Goal: Task Accomplishment & Management: Manage account settings

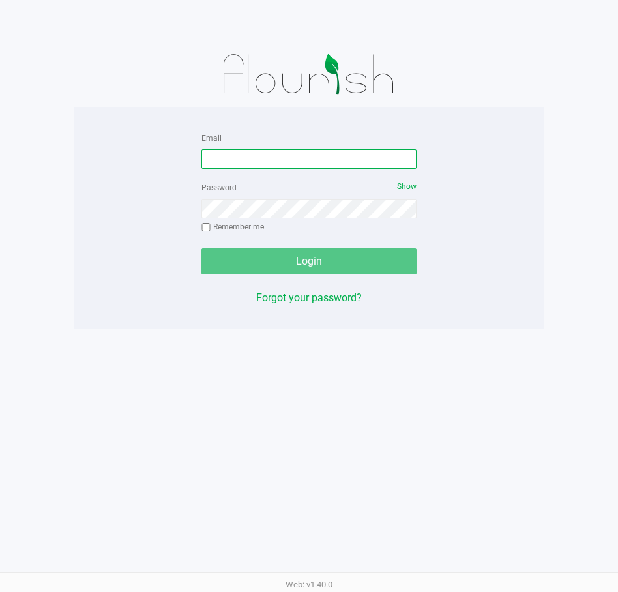
click at [311, 162] on input "Email" at bounding box center [308, 159] width 215 height 20
type input "[EMAIL_ADDRESS][DOMAIN_NAME]"
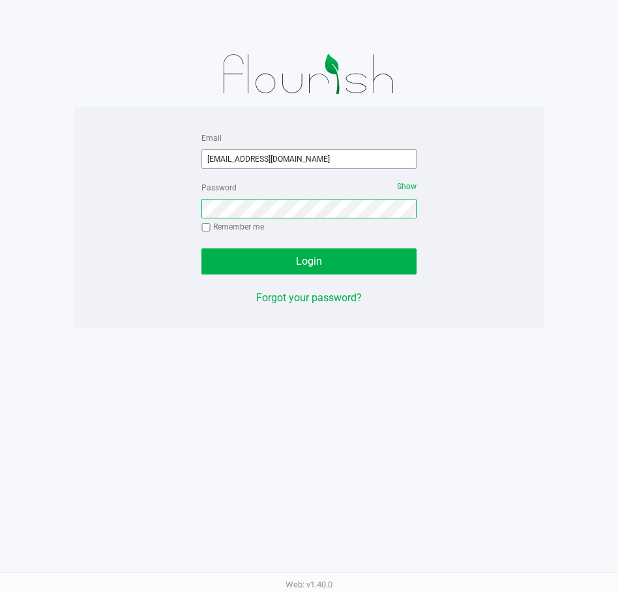
click at [201, 248] on button "Login" at bounding box center [308, 261] width 215 height 26
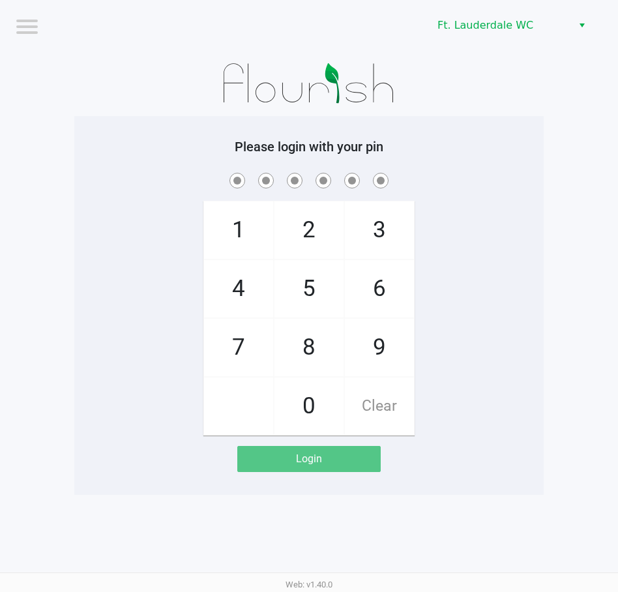
click at [311, 274] on span "5" at bounding box center [308, 288] width 69 height 57
checkbox input "true"
click at [309, 269] on span "5" at bounding box center [308, 288] width 69 height 57
checkbox input "true"
click at [238, 293] on span "4" at bounding box center [238, 288] width 69 height 57
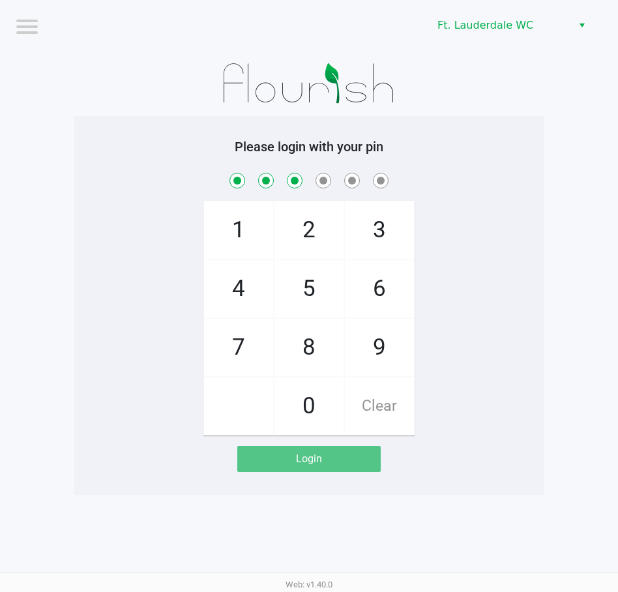
checkbox input "true"
click at [237, 203] on span "1" at bounding box center [238, 229] width 69 height 57
checkbox input "true"
click at [397, 341] on span "9" at bounding box center [379, 347] width 69 height 57
checkbox input "true"
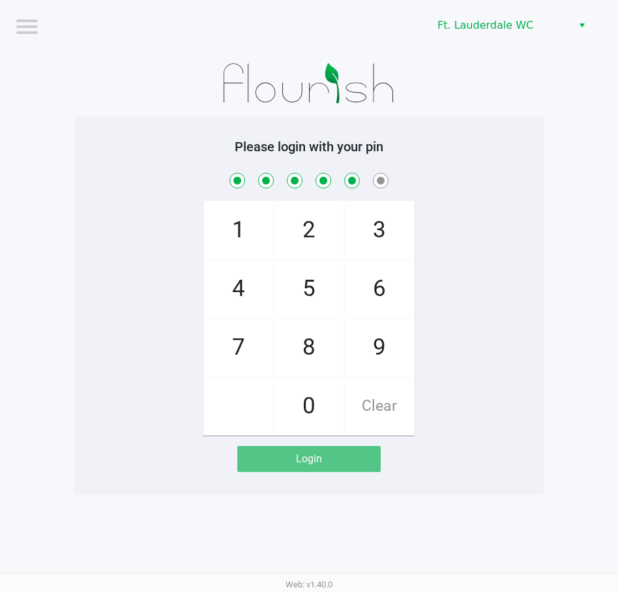
click at [395, 352] on span "9" at bounding box center [379, 347] width 69 height 57
checkbox input "true"
click at [386, 336] on span "9" at bounding box center [379, 347] width 69 height 57
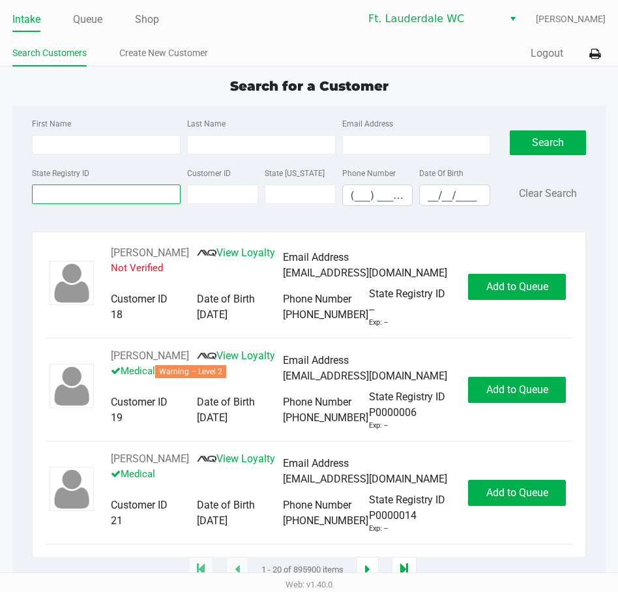
click at [101, 194] on input "State Registry ID" at bounding box center [106, 194] width 149 height 20
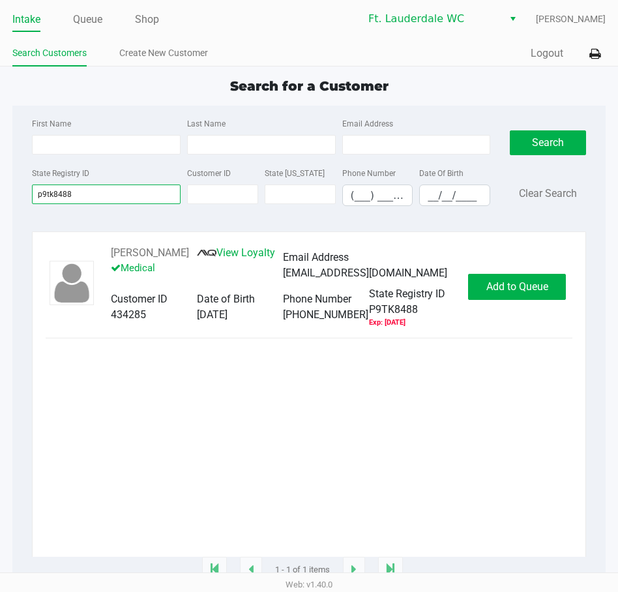
type input "p9tk8488"
click at [493, 444] on div "BRANDEN ZEIRA View Loyalty Medical Email Address bmz954@yahoo.com Customer ID 4…" at bounding box center [309, 400] width 526 height 311
click at [509, 296] on button "Add to Queue" at bounding box center [517, 287] width 98 height 26
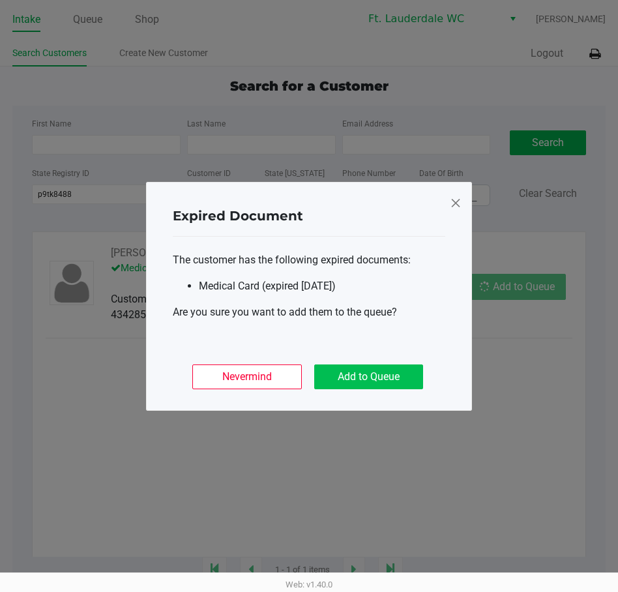
click at [386, 385] on button "Add to Queue" at bounding box center [368, 376] width 109 height 25
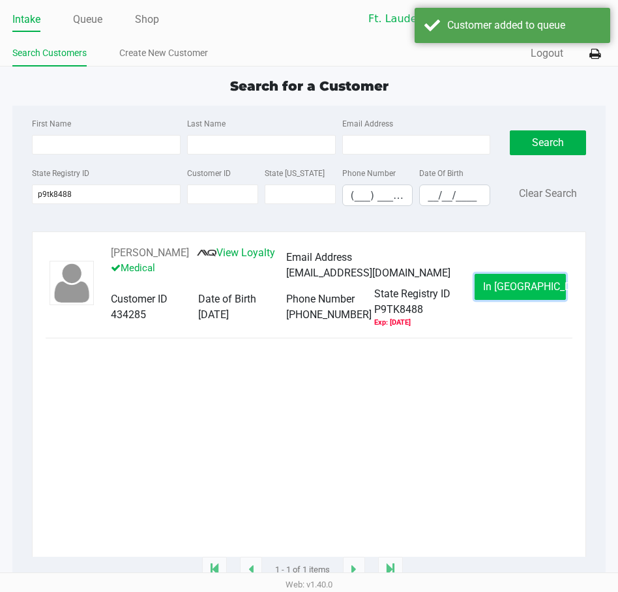
click at [537, 291] on span "In Queue" at bounding box center [537, 286] width 109 height 12
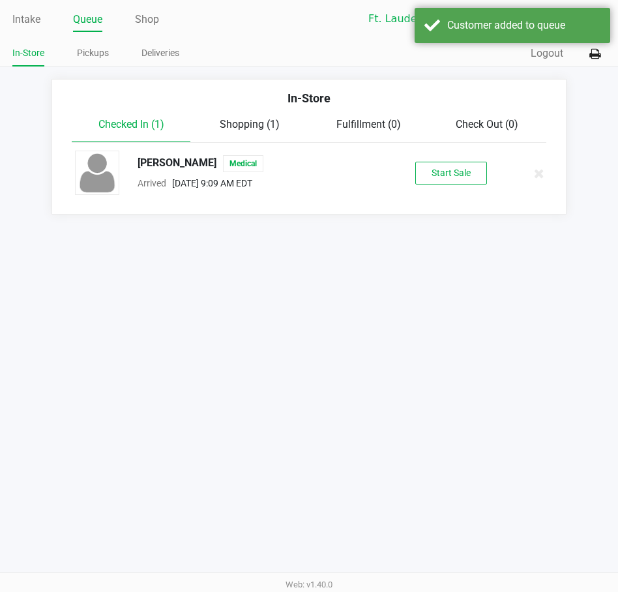
click at [451, 196] on li "BRANDEN ZEIRA Medical Arrived Aug 27, 2025 9:09 AM EDT Start Sale" at bounding box center [309, 173] width 494 height 61
click at [450, 182] on button "Start Sale" at bounding box center [451, 173] width 72 height 23
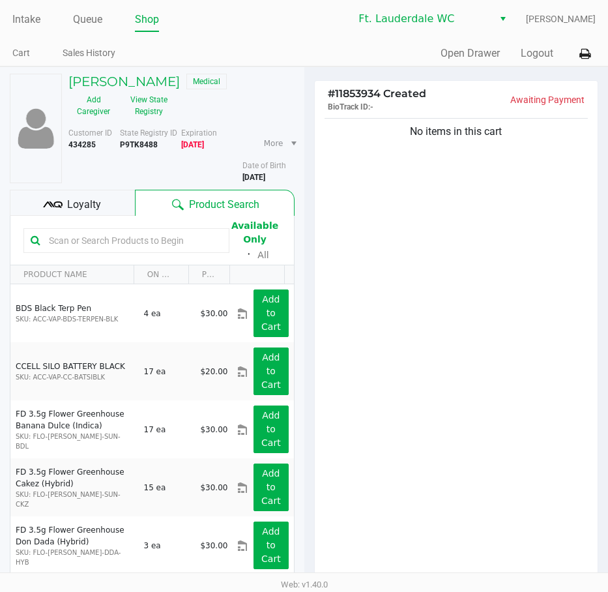
click at [461, 340] on div "No items in this cart" at bounding box center [456, 348] width 283 height 466
click at [156, 99] on button "View State Registry" at bounding box center [145, 105] width 53 height 33
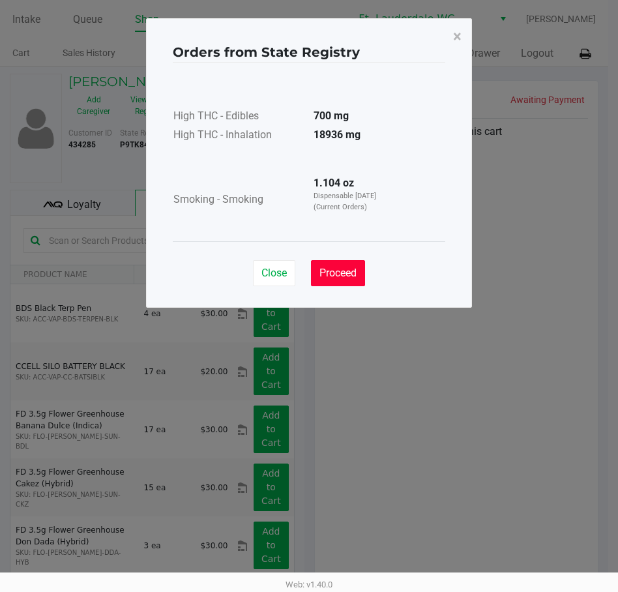
click at [346, 274] on span "Proceed" at bounding box center [337, 272] width 37 height 12
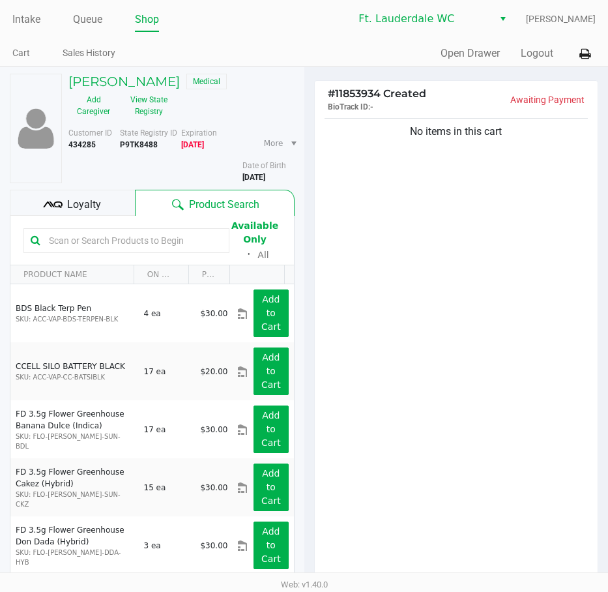
click at [408, 306] on div "No items in this cart" at bounding box center [456, 348] width 283 height 466
click at [135, 99] on button "View State Registry" at bounding box center [145, 105] width 53 height 33
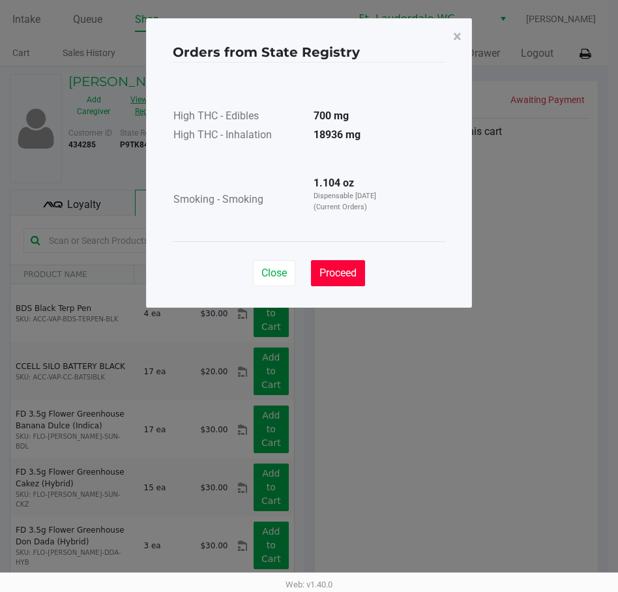
click at [343, 266] on span "Proceed" at bounding box center [337, 272] width 37 height 12
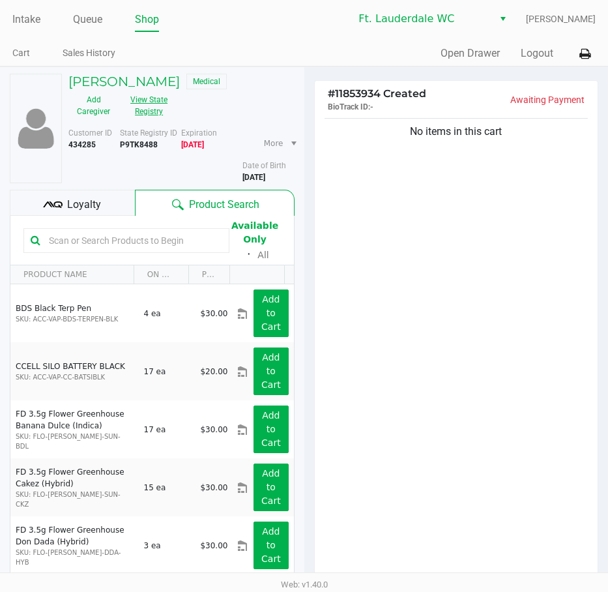
click at [391, 286] on div "No items in this cart" at bounding box center [456, 348] width 283 height 466
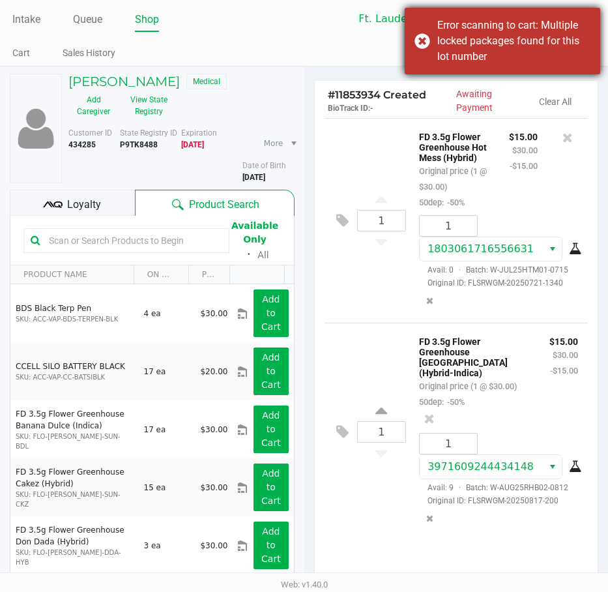
click at [530, 31] on div "Error scanning to cart: Multiple locked packages found for this lot number" at bounding box center [513, 41] width 153 height 47
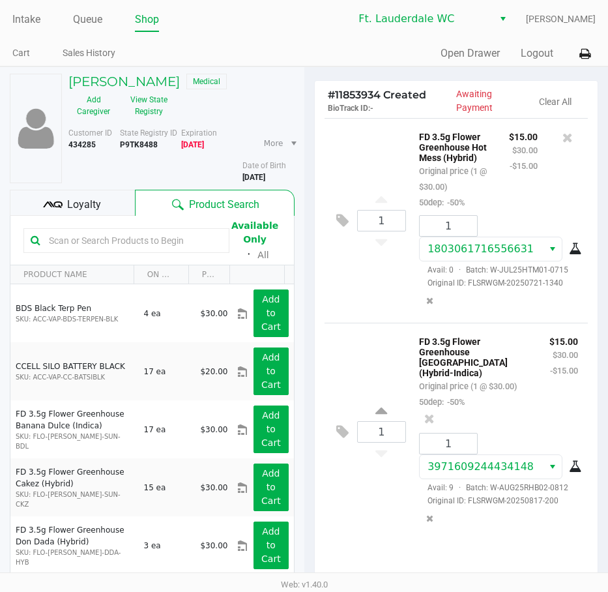
click at [148, 240] on input "text" at bounding box center [133, 241] width 179 height 20
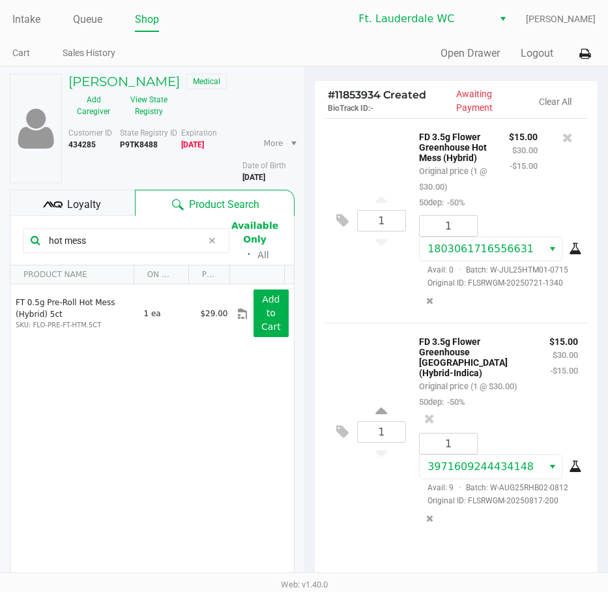
click at [134, 239] on input "hot mess" at bounding box center [123, 241] width 159 height 20
type input "h"
type input "htm"
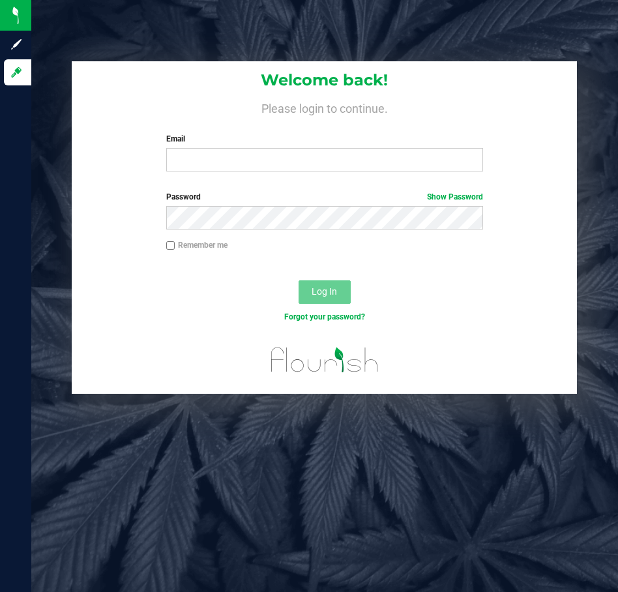
click at [213, 145] on div "Email Required Please format your email correctly." at bounding box center [324, 152] width 337 height 38
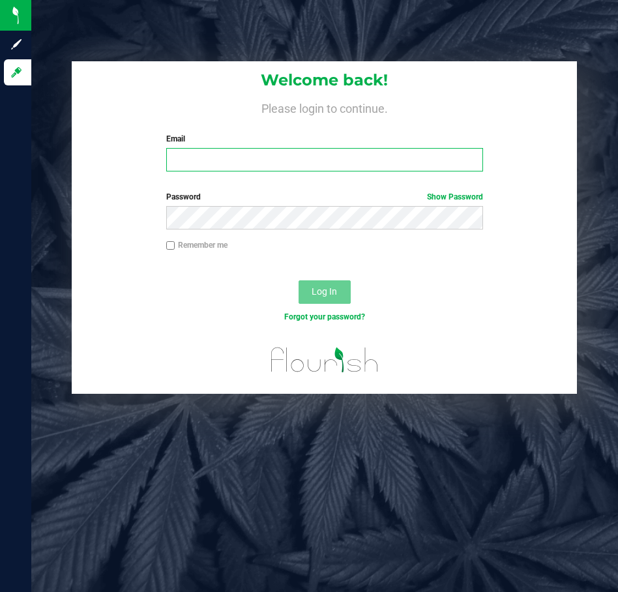
click at [211, 164] on input "Email" at bounding box center [324, 159] width 317 height 23
type input "[EMAIL_ADDRESS][DOMAIN_NAME]"
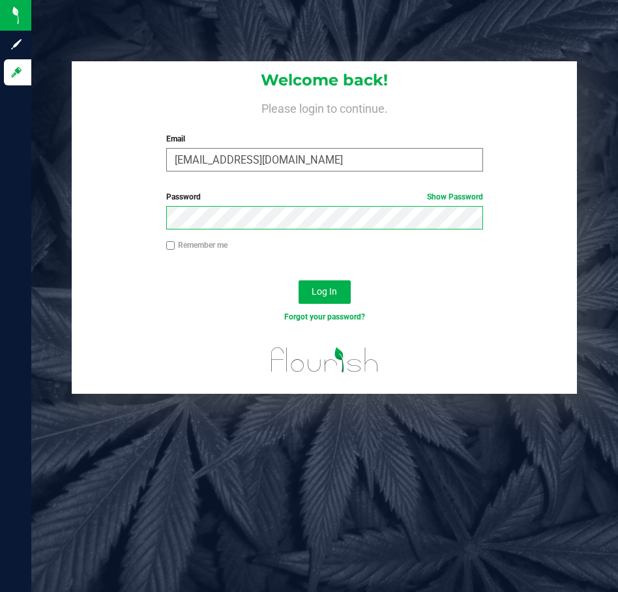
click at [298, 280] on button "Log In" at bounding box center [324, 291] width 52 height 23
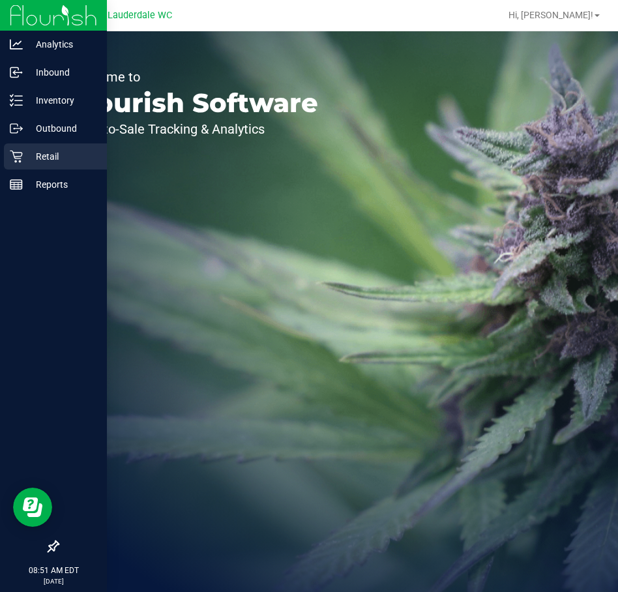
click at [23, 146] on div "Retail" at bounding box center [55, 156] width 103 height 26
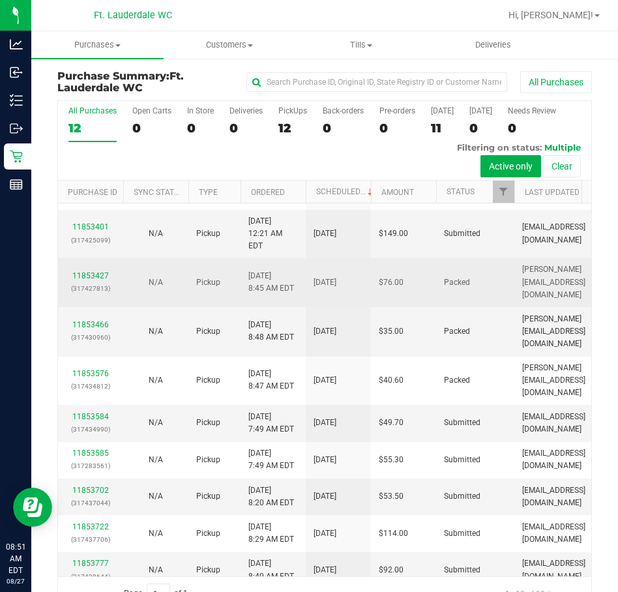
scroll to position [65, 0]
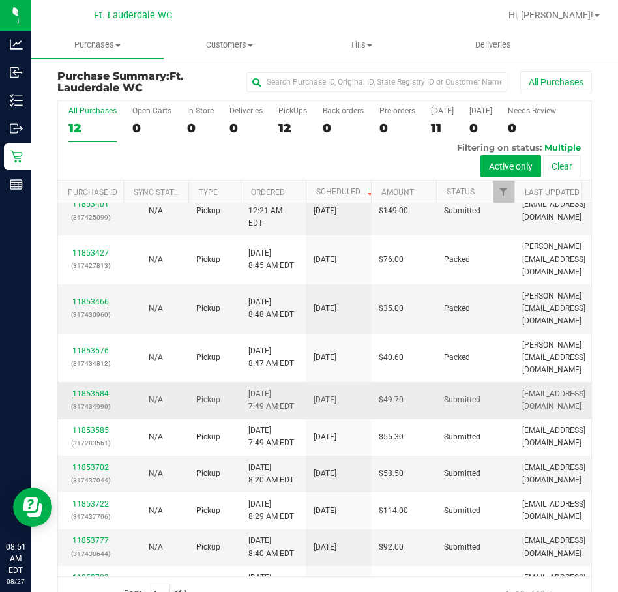
click at [97, 389] on link "11853584" at bounding box center [90, 393] width 36 height 9
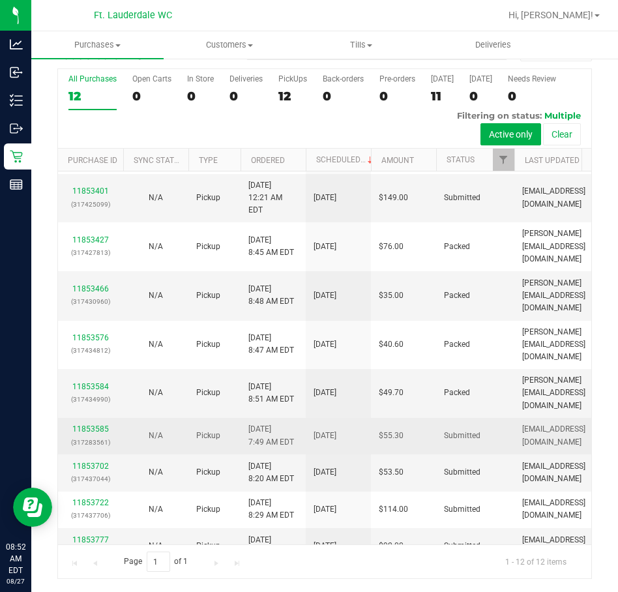
scroll to position [107, 0]
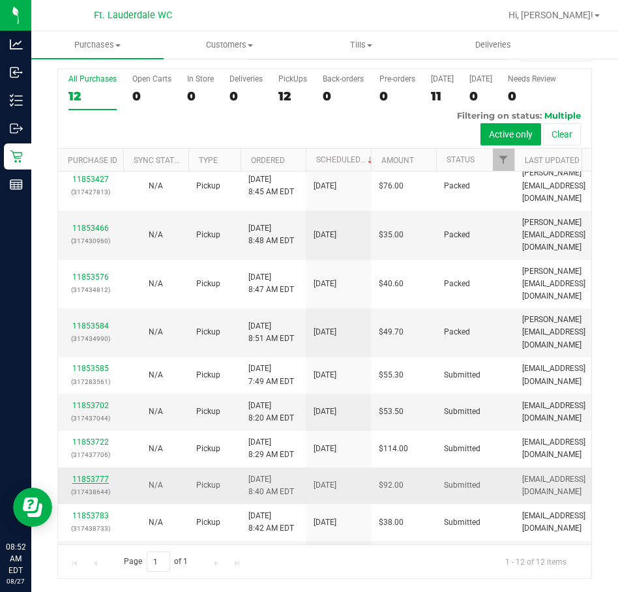
click at [98, 474] on link "11853777" at bounding box center [90, 478] width 36 height 9
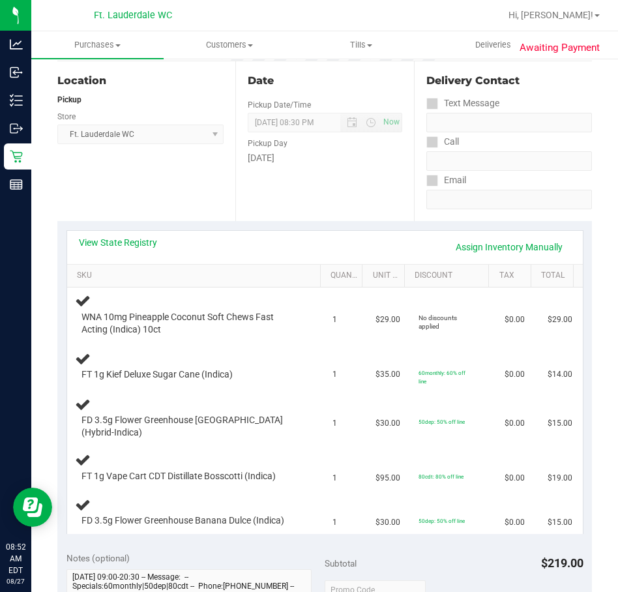
scroll to position [162, 0]
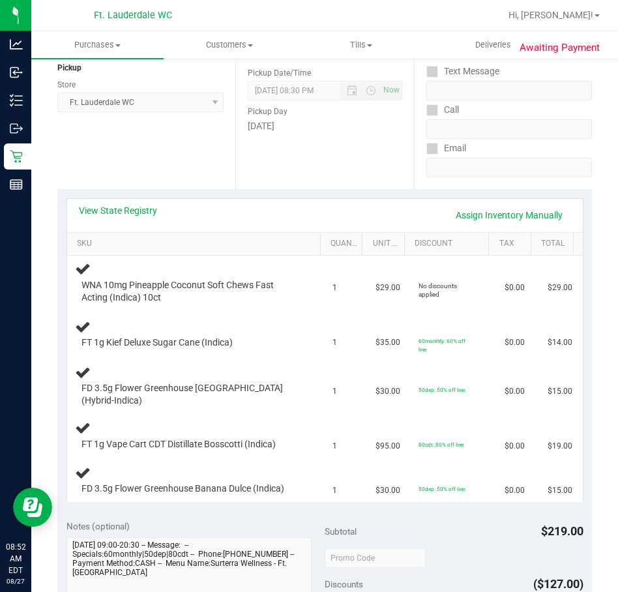
click at [213, 171] on div "Location Pickup Store Ft. Lauderdale WC Select Store [PERSON_NAME][GEOGRAPHIC_D…" at bounding box center [146, 109] width 178 height 160
drag, startPoint x: 213, startPoint y: 171, endPoint x: 198, endPoint y: 78, distance: 95.0
click at [198, 78] on div "Location Pickup Store Ft. Lauderdale WC Select Store [PERSON_NAME][GEOGRAPHIC_D…" at bounding box center [146, 109] width 178 height 160
click at [214, 152] on div "Location Pickup Store Ft. Lauderdale WC Select Store [PERSON_NAME][GEOGRAPHIC_D…" at bounding box center [146, 109] width 178 height 160
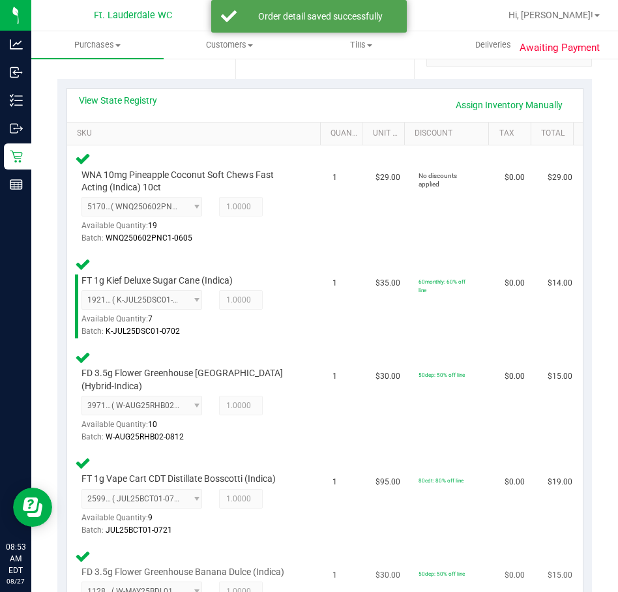
scroll to position [533, 0]
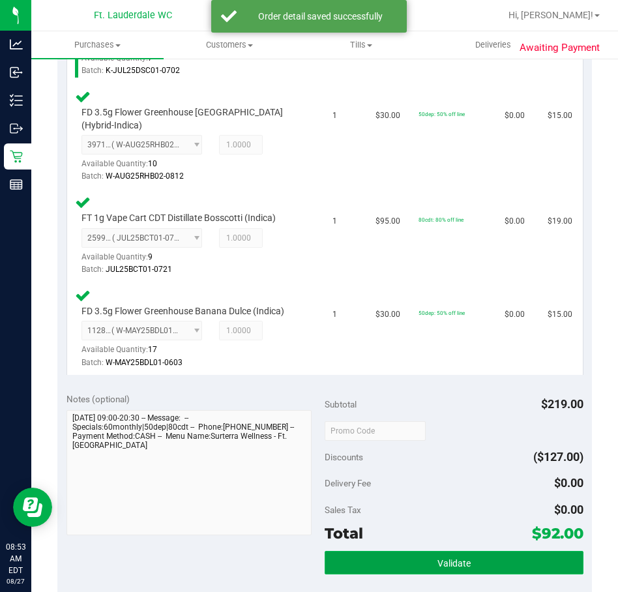
click at [522, 552] on button "Validate" at bounding box center [453, 562] width 259 height 23
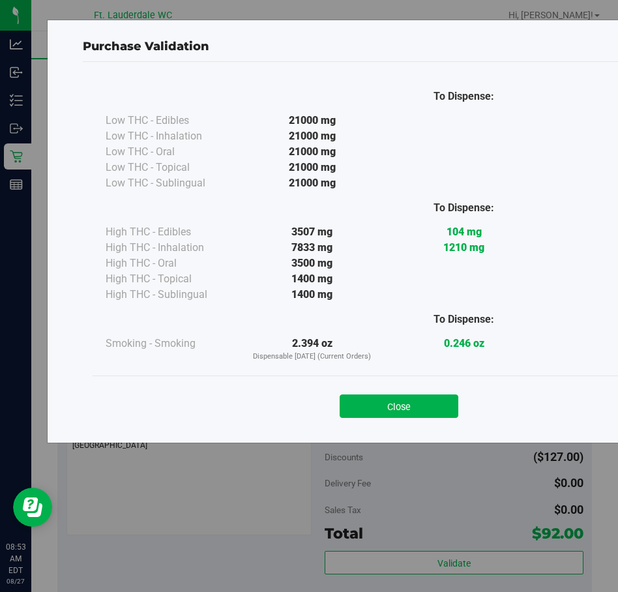
click at [415, 415] on button "Close" at bounding box center [398, 405] width 119 height 23
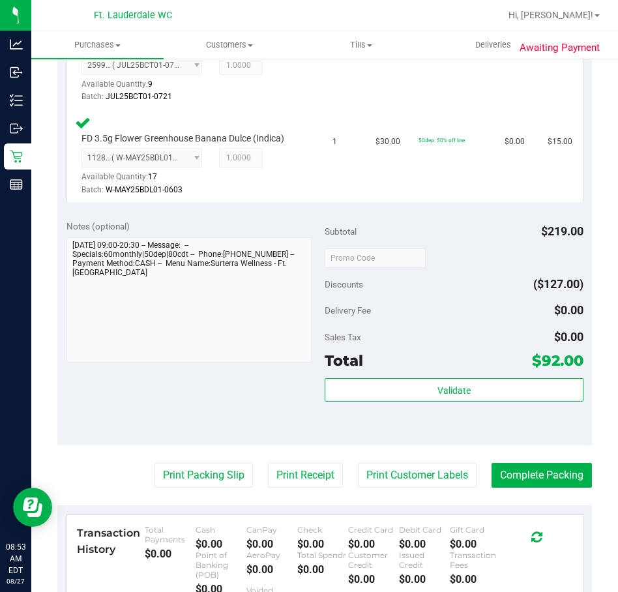
scroll to position [728, 0]
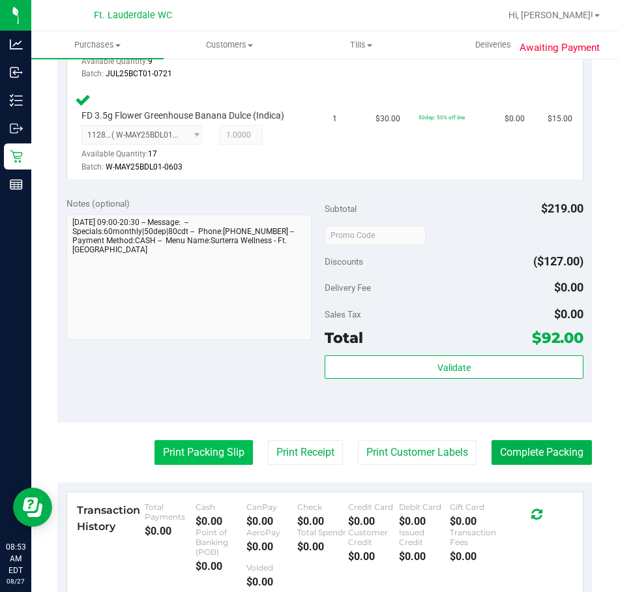
click at [192, 461] on button "Print Packing Slip" at bounding box center [203, 452] width 98 height 25
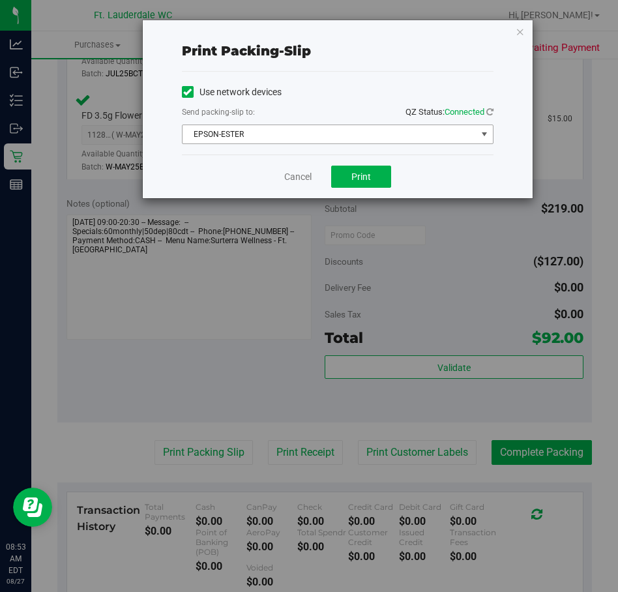
click at [332, 143] on span "EPSON-ESTER" at bounding box center [329, 134] width 294 height 18
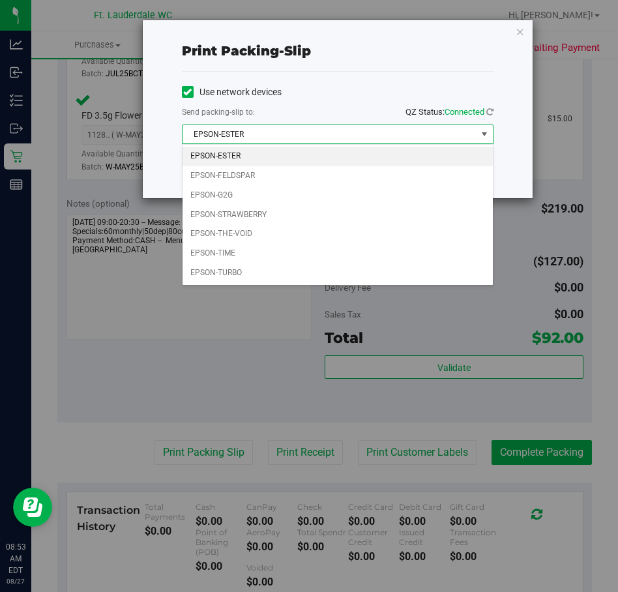
click at [324, 139] on span "EPSON-ESTER" at bounding box center [329, 134] width 294 height 18
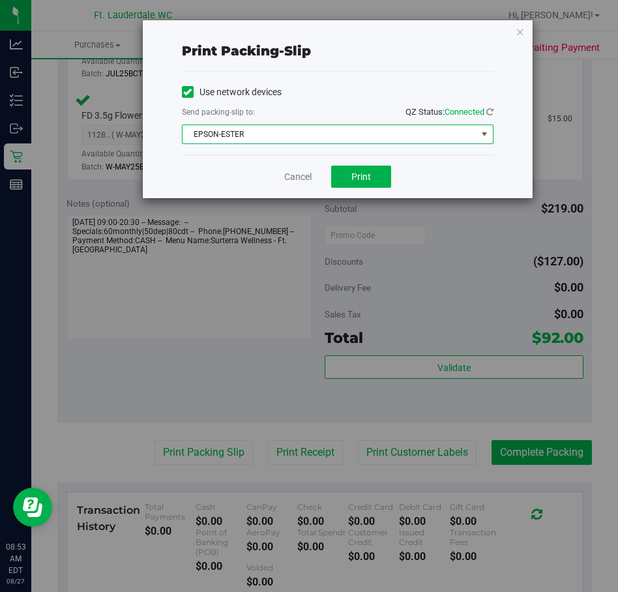
click at [311, 130] on span "EPSON-ESTER" at bounding box center [329, 134] width 294 height 18
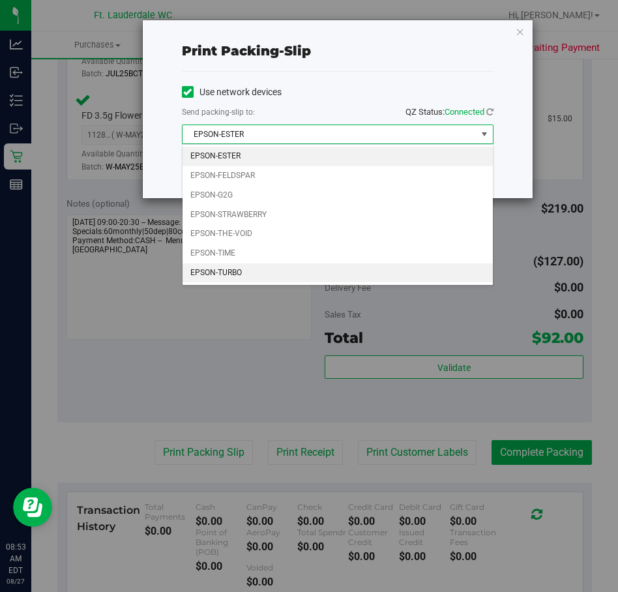
click at [252, 267] on li "EPSON-TURBO" at bounding box center [337, 273] width 310 height 20
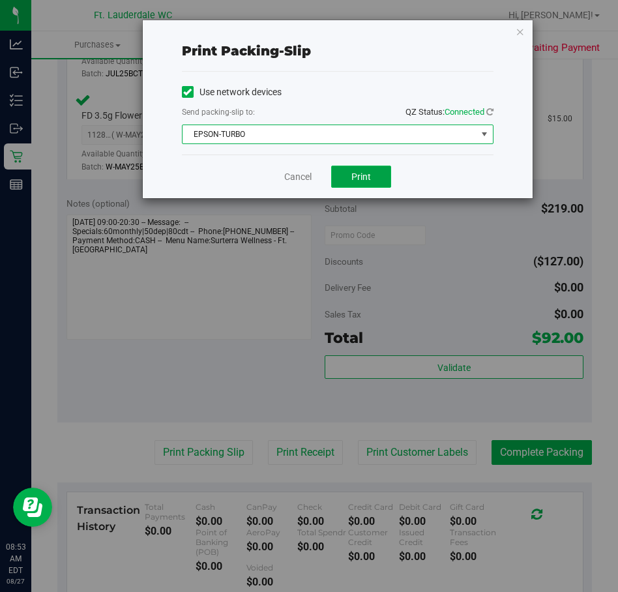
click at [386, 175] on button "Print" at bounding box center [361, 176] width 60 height 22
click at [289, 175] on link "Cancel" at bounding box center [297, 177] width 27 height 14
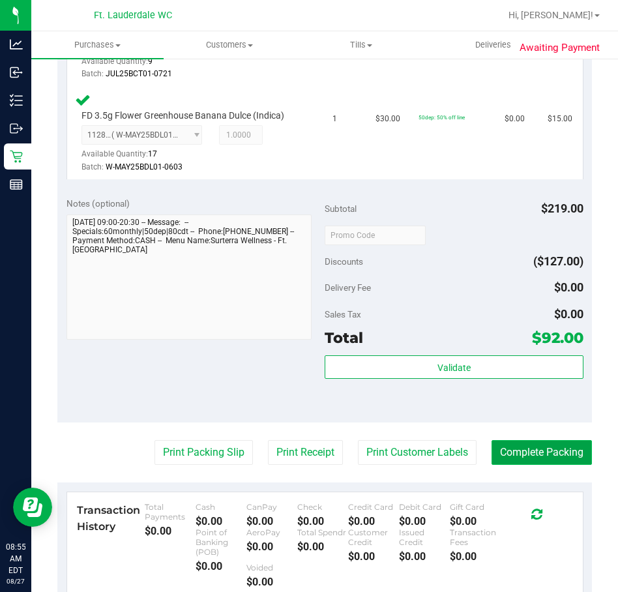
click at [491, 445] on button "Complete Packing" at bounding box center [541, 452] width 100 height 25
click at [487, 448] on button "Complete Packing" at bounding box center [536, 452] width 111 height 25
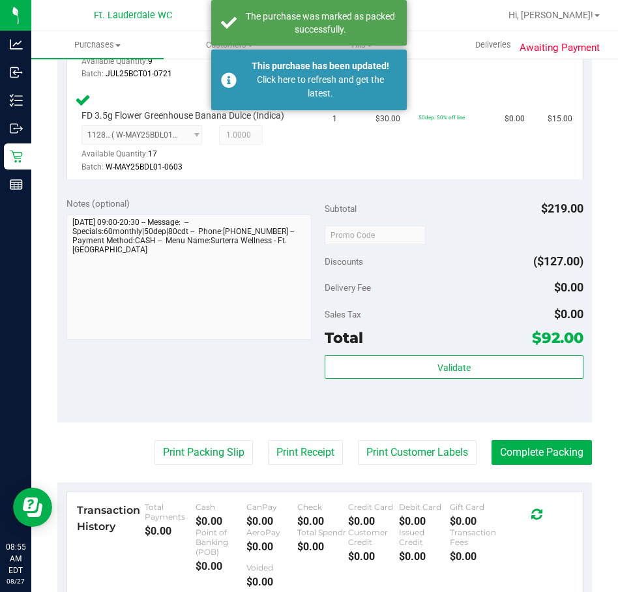
click at [35, 156] on div "Awaiting Payment Back Edit Purchase Cancel Purchase View Profile # 11853777 Bio…" at bounding box center [324, 58] width 586 height 1458
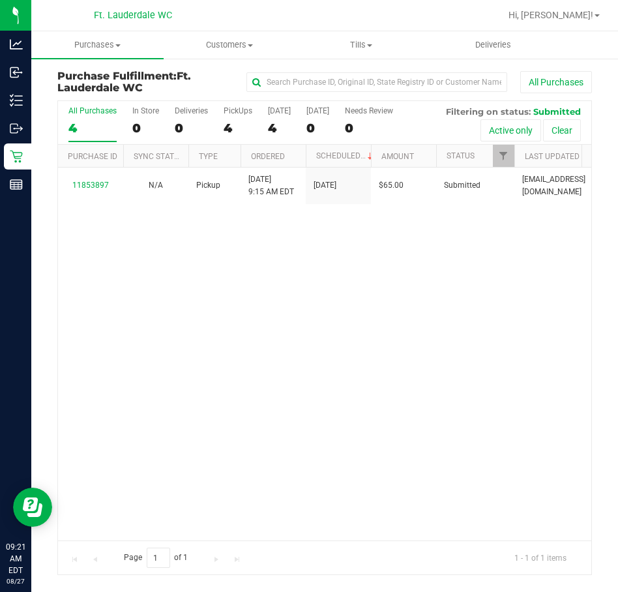
click at [102, 306] on div "11853897 N/A Pickup [DATE] 9:15 AM EDT 8/27/2025 $65.00 Submitted [EMAIL_ADDRES…" at bounding box center [324, 353] width 533 height 373
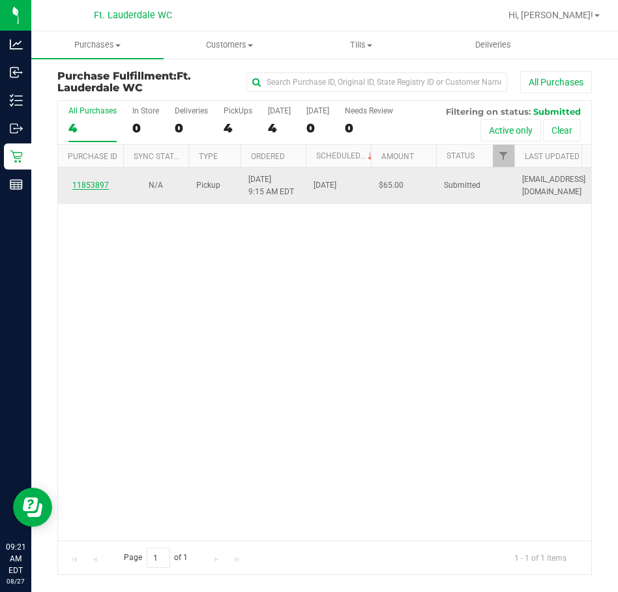
click at [79, 188] on link "11853897" at bounding box center [90, 184] width 36 height 9
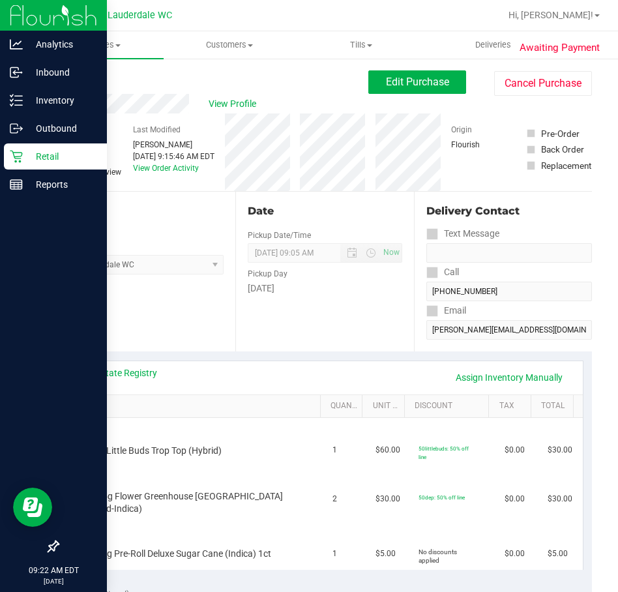
click at [41, 163] on p "Retail" at bounding box center [62, 157] width 78 height 16
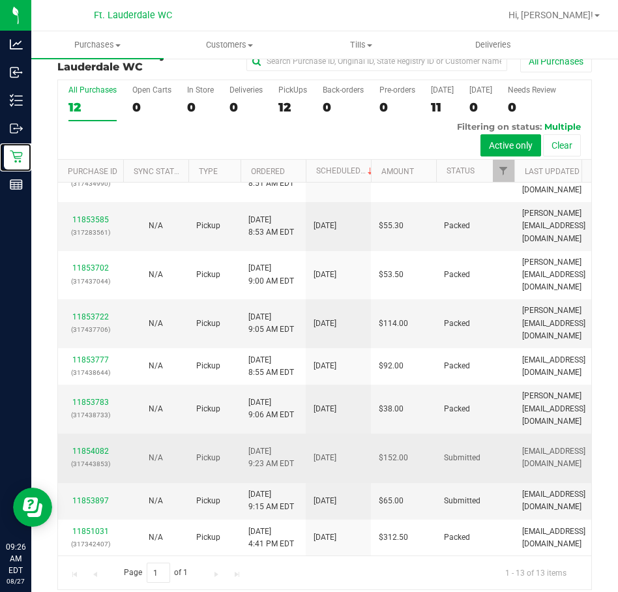
scroll to position [32, 0]
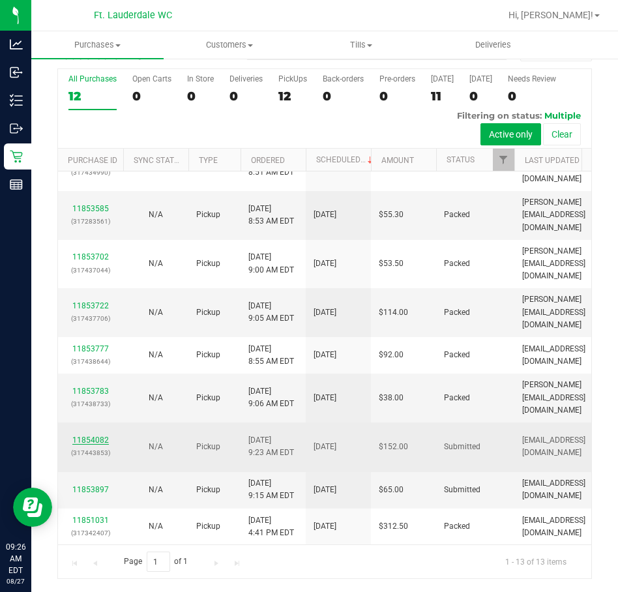
click at [94, 435] on link "11854082" at bounding box center [90, 439] width 36 height 9
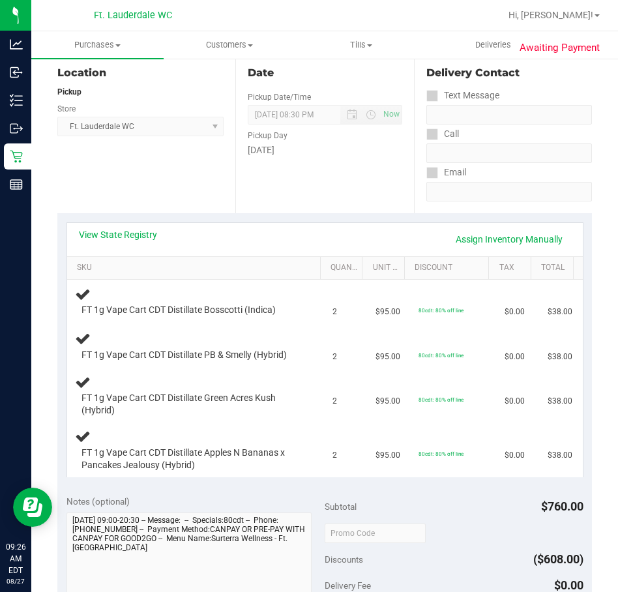
scroll to position [162, 0]
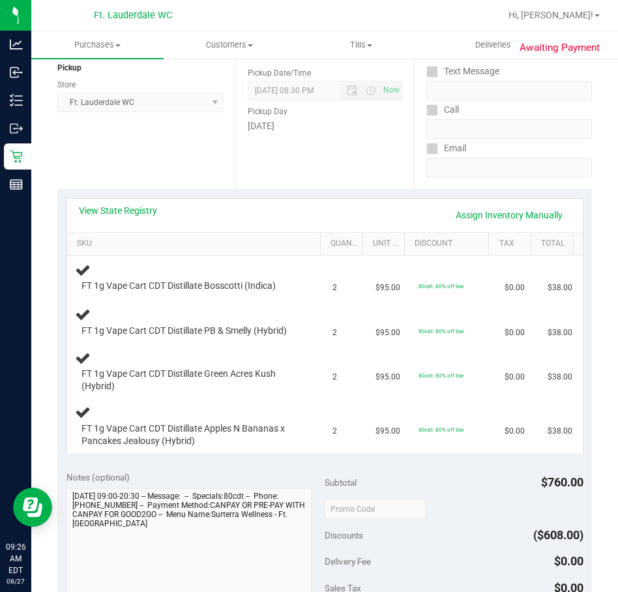
click at [194, 143] on div "Location Pickup Store Ft. Lauderdale WC Select Store [PERSON_NAME][GEOGRAPHIC_D…" at bounding box center [146, 109] width 178 height 160
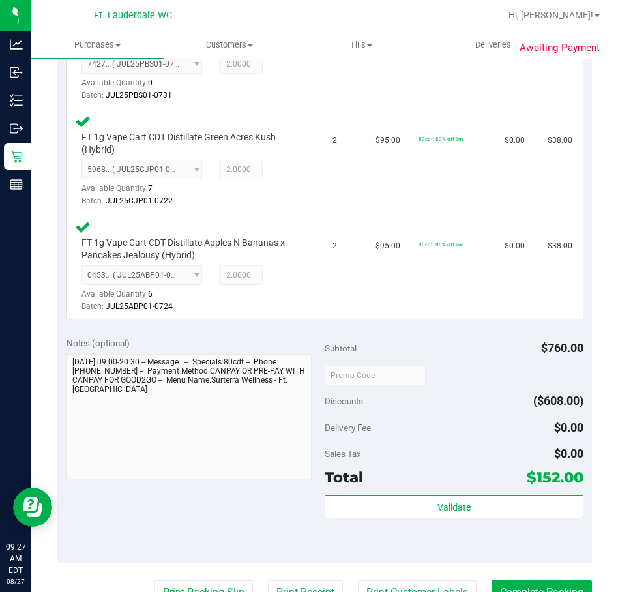
scroll to position [553, 0]
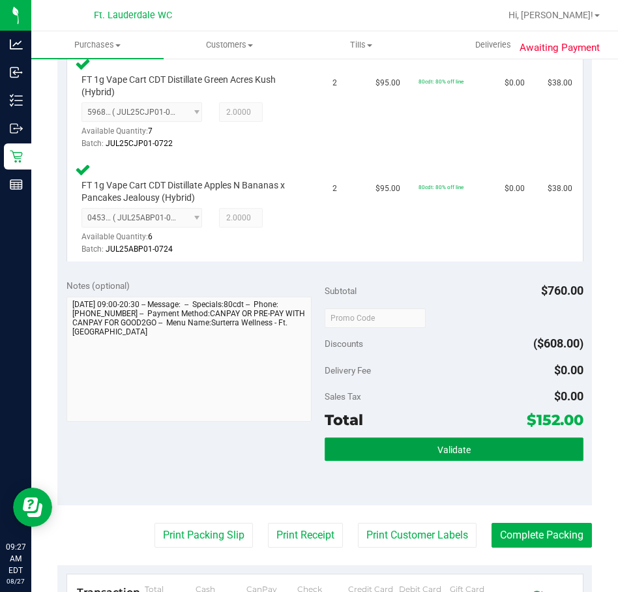
click at [488, 440] on button "Validate" at bounding box center [453, 448] width 259 height 23
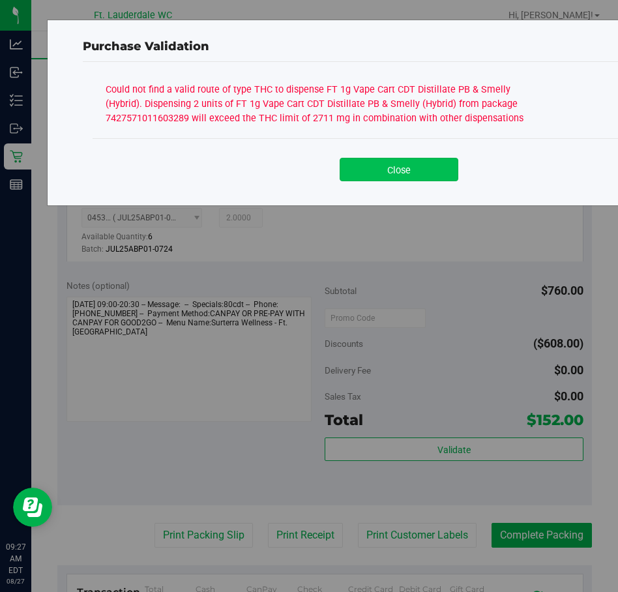
click at [392, 166] on button "Close" at bounding box center [398, 169] width 119 height 23
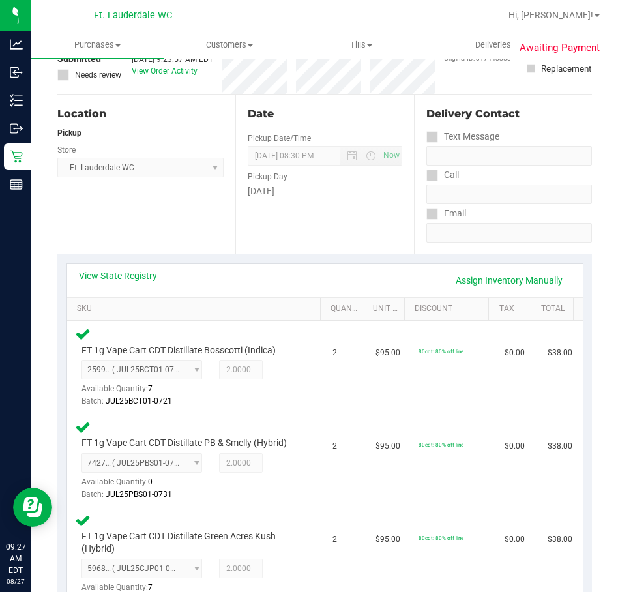
scroll to position [0, 0]
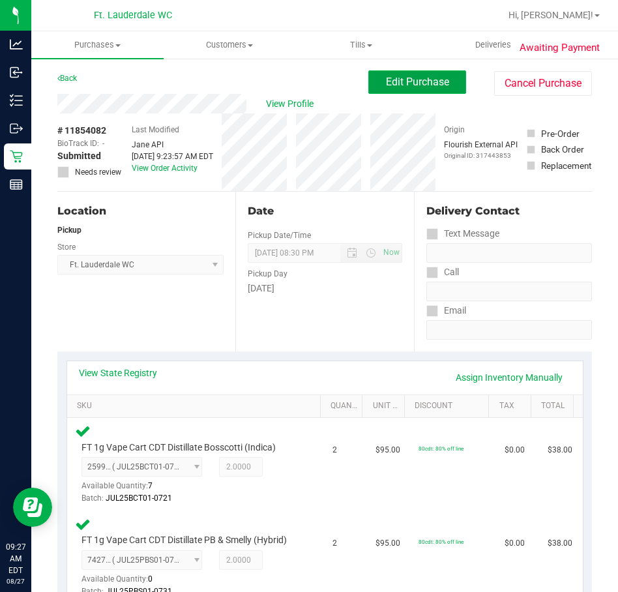
click at [424, 85] on span "Edit Purchase" at bounding box center [417, 82] width 63 height 12
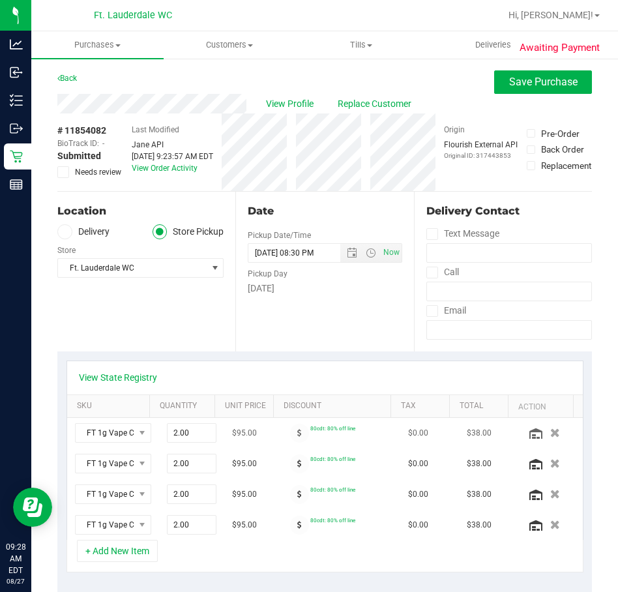
scroll to position [65, 0]
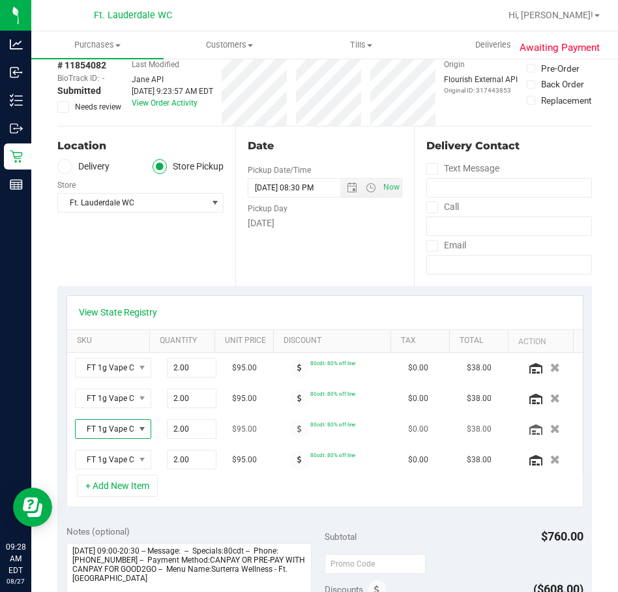
click at [137, 428] on span "NO DATA FOUND" at bounding box center [142, 428] width 10 height 10
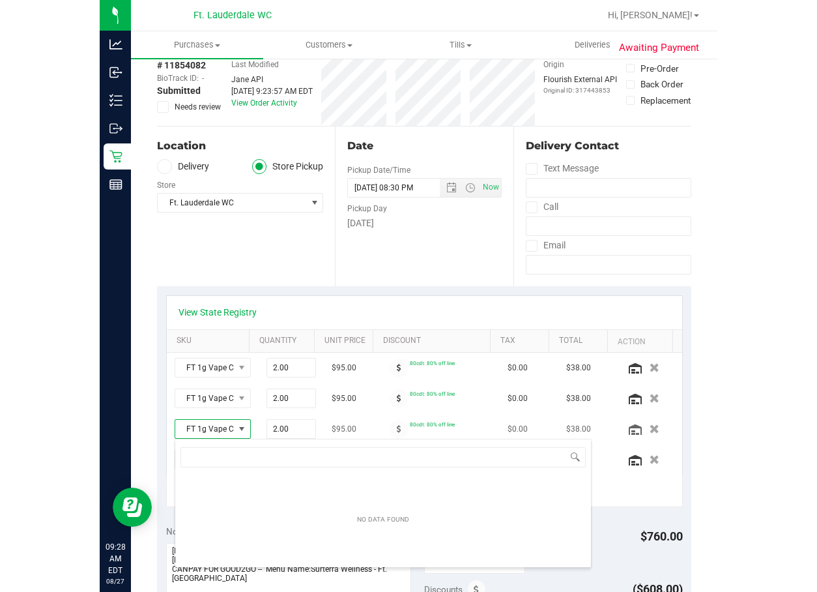
scroll to position [20, 57]
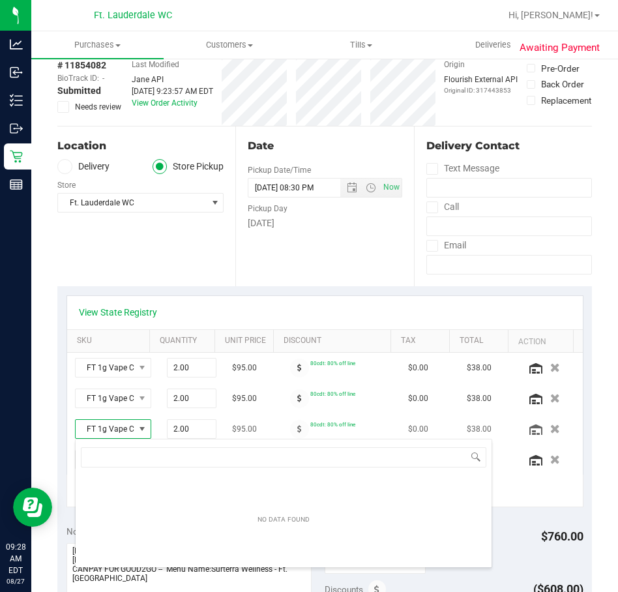
click at [137, 428] on span "NO DATA FOUND" at bounding box center [142, 428] width 10 height 10
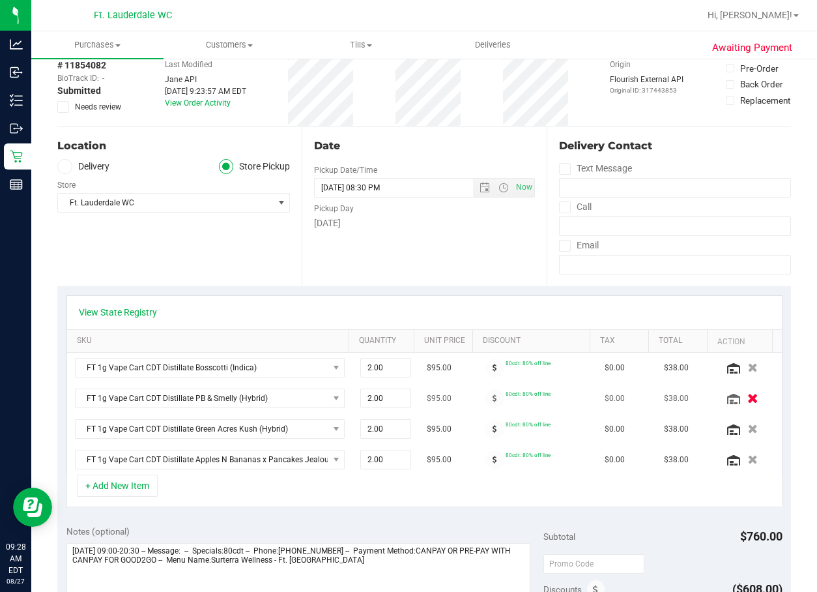
click at [617, 393] on icon "button" at bounding box center [753, 398] width 11 height 10
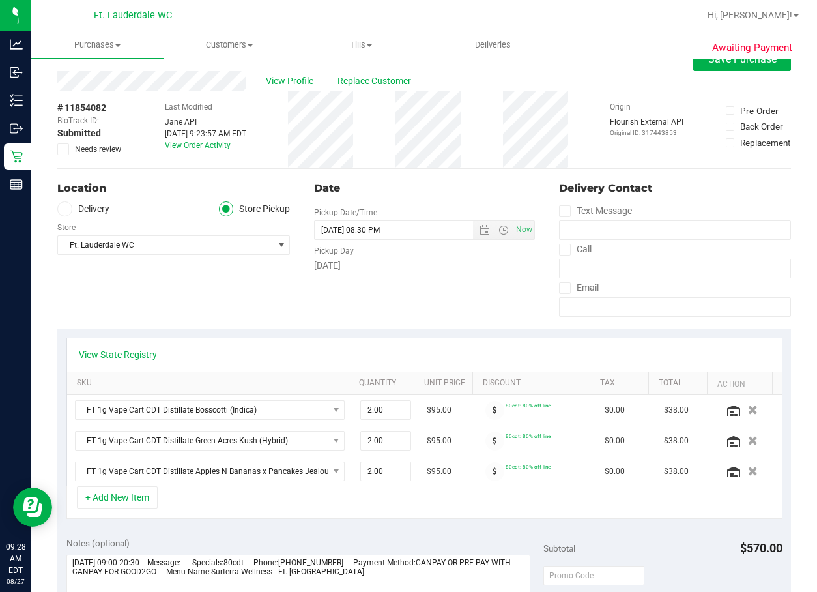
scroll to position [0, 0]
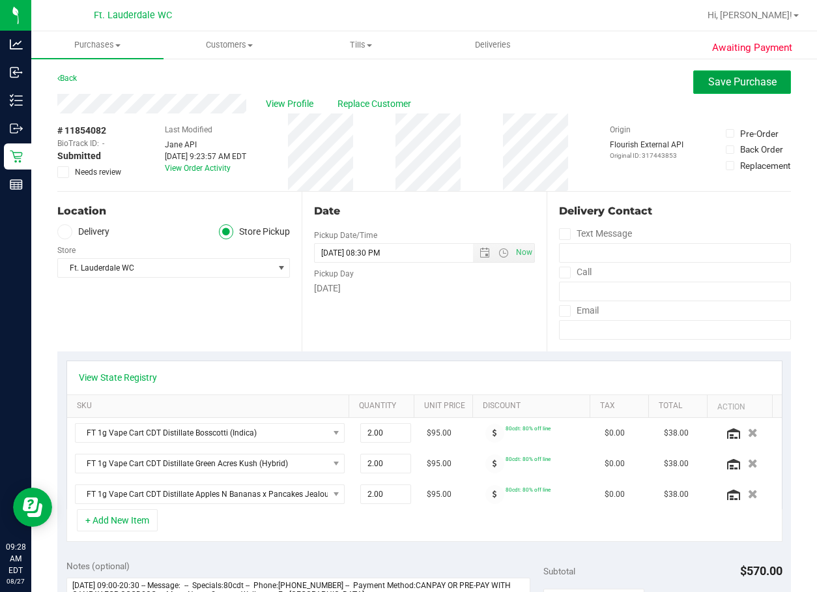
click at [617, 79] on span "Save Purchase" at bounding box center [742, 82] width 68 height 12
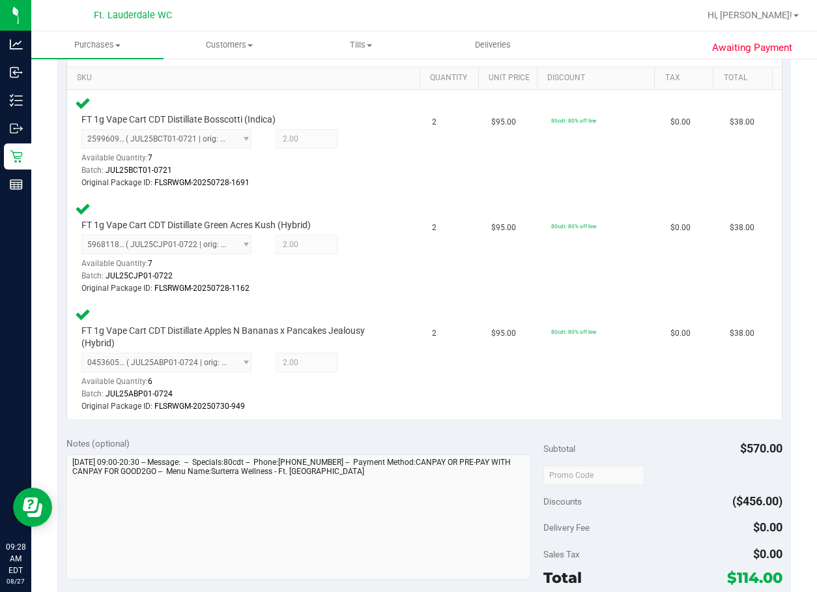
scroll to position [456, 0]
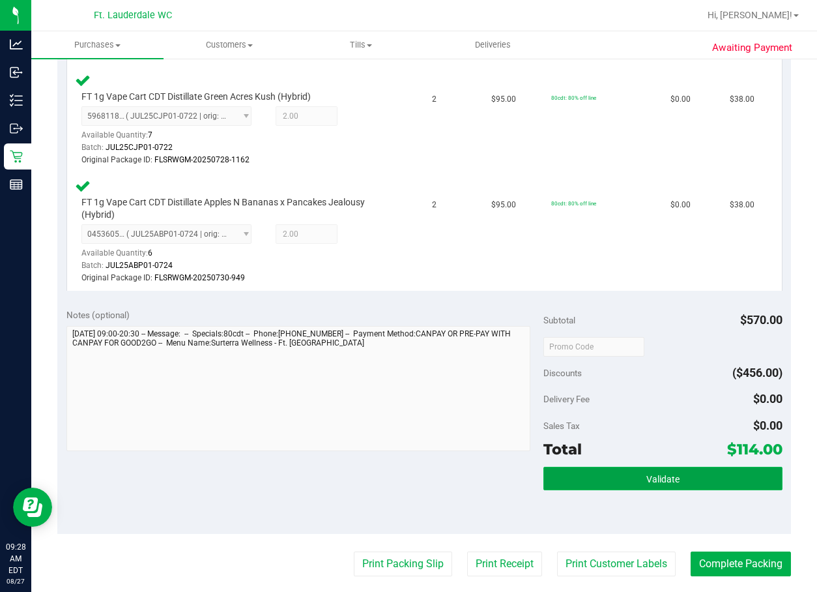
click at [617, 485] on button "Validate" at bounding box center [662, 477] width 238 height 23
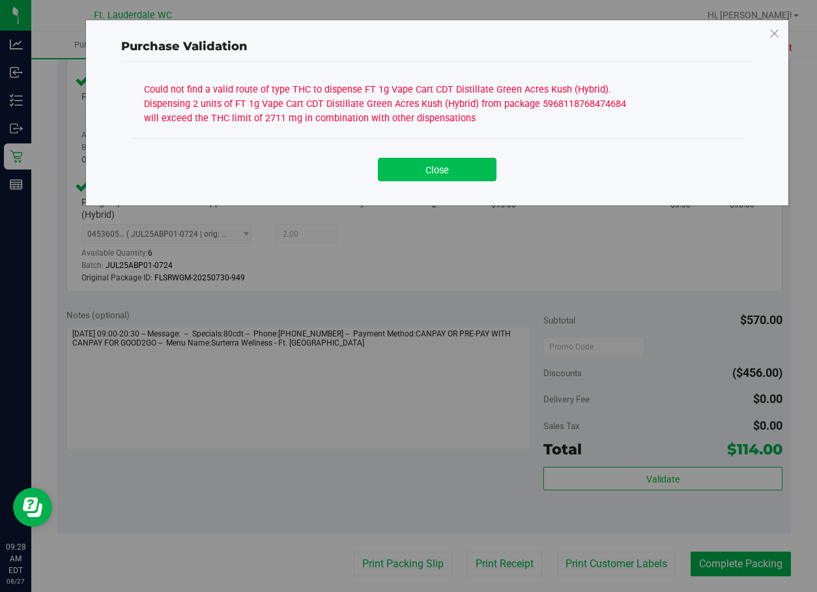
click at [471, 178] on button "Close" at bounding box center [437, 169] width 119 height 23
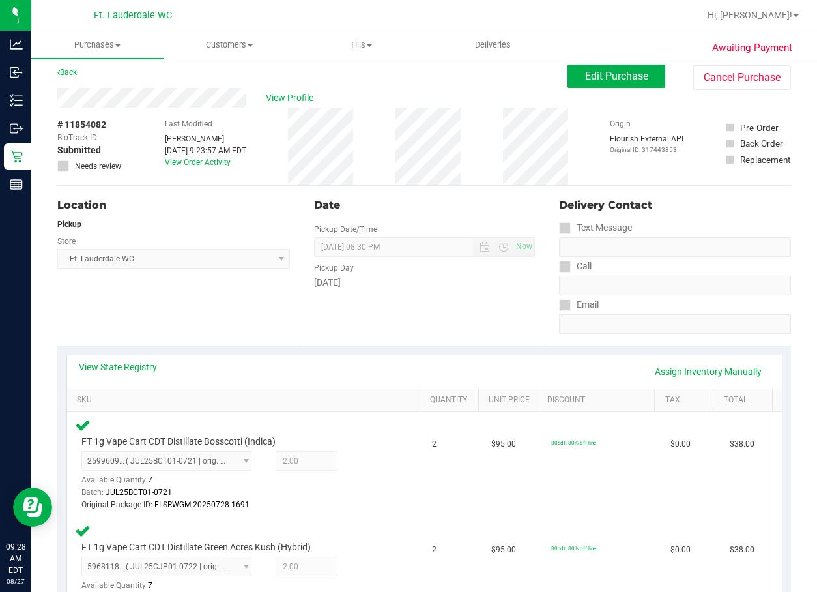
scroll to position [0, 0]
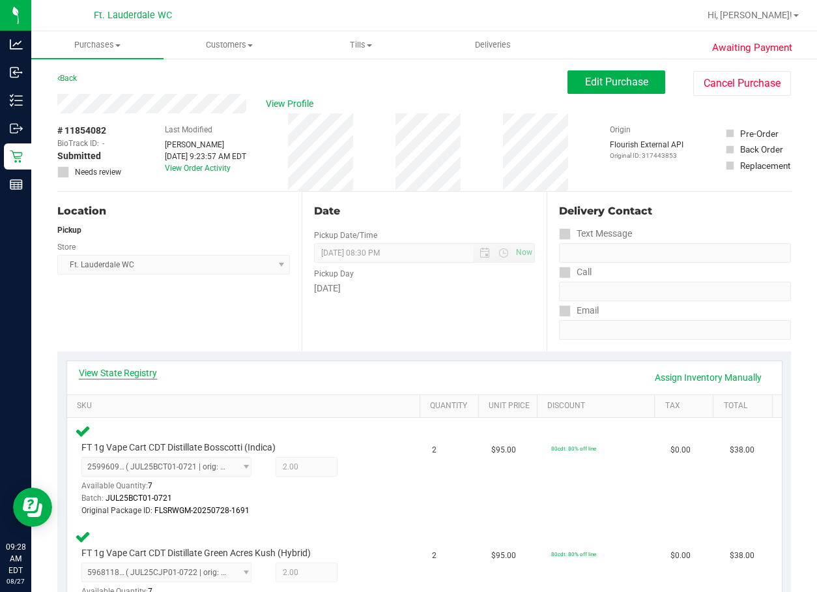
click at [140, 366] on link "View State Registry" at bounding box center [118, 372] width 78 height 13
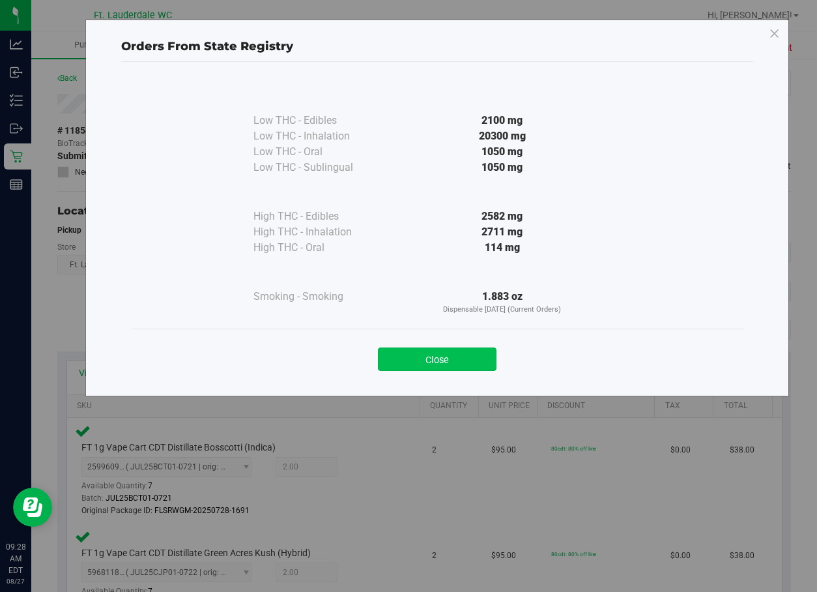
click at [459, 352] on button "Close" at bounding box center [437, 358] width 119 height 23
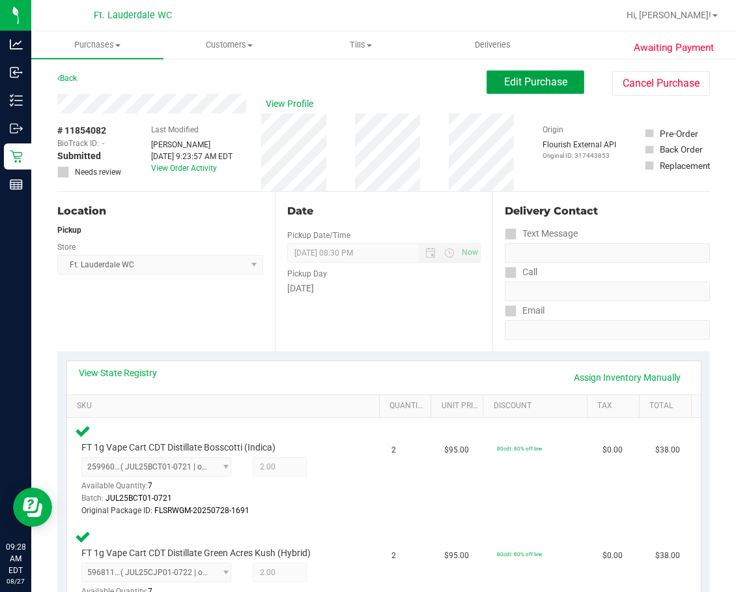
click at [550, 91] on button "Edit Purchase" at bounding box center [536, 81] width 98 height 23
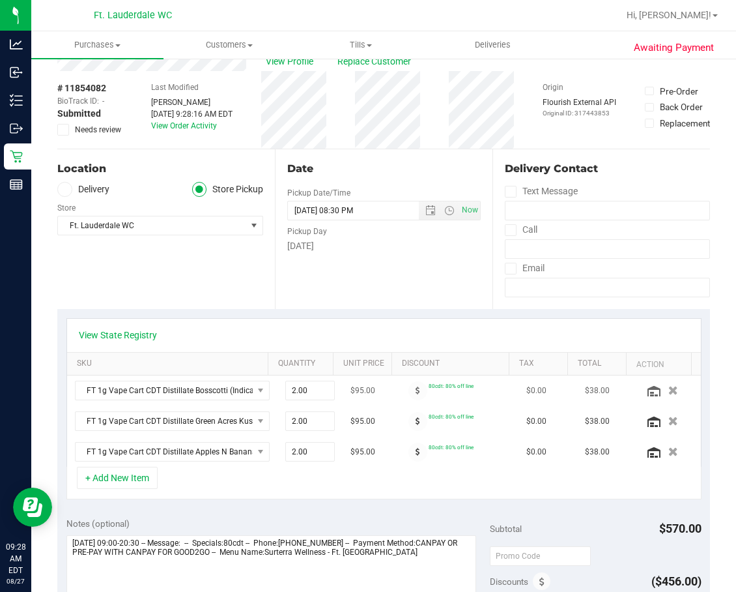
scroll to position [65, 0]
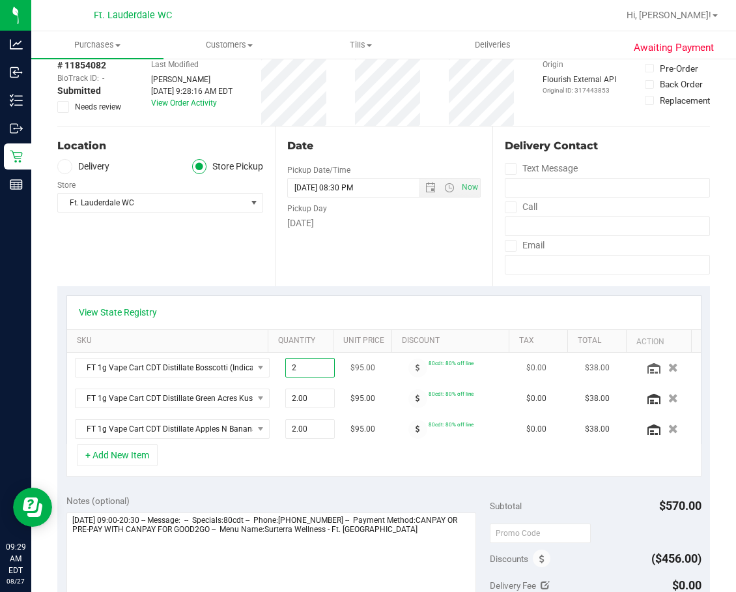
click at [285, 363] on span "2.00 2" at bounding box center [310, 368] width 50 height 20
click at [286, 363] on input "2" at bounding box center [310, 367] width 48 height 18
type input "1"
type input "2.00"
click at [251, 322] on div "View State Registry" at bounding box center [384, 312] width 634 height 33
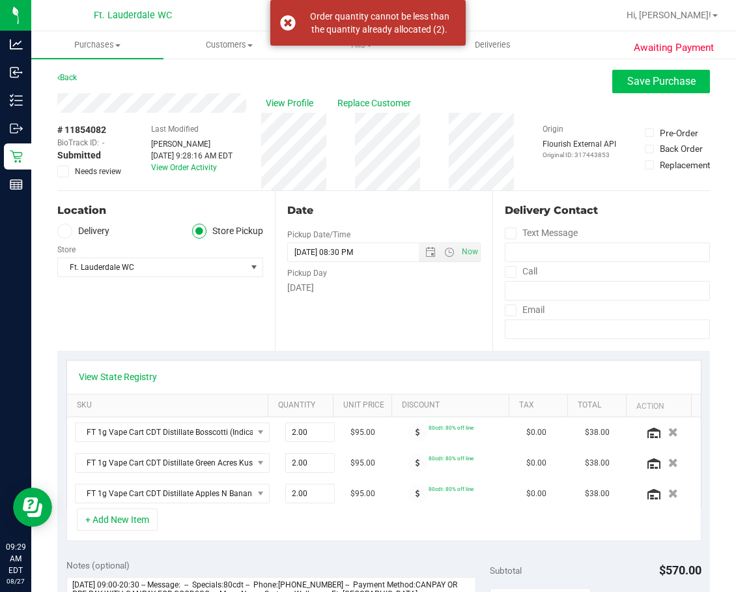
scroll to position [0, 0]
click at [617, 81] on span "Save Purchase" at bounding box center [661, 82] width 68 height 12
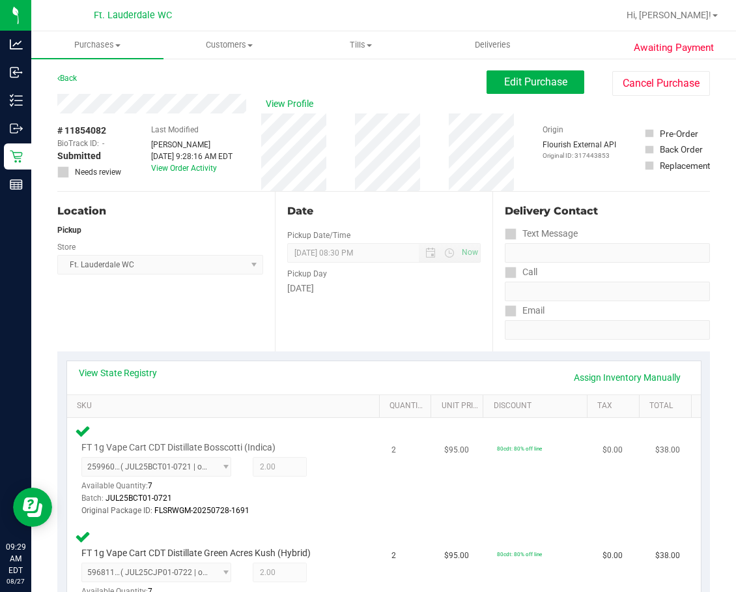
scroll to position [65, 0]
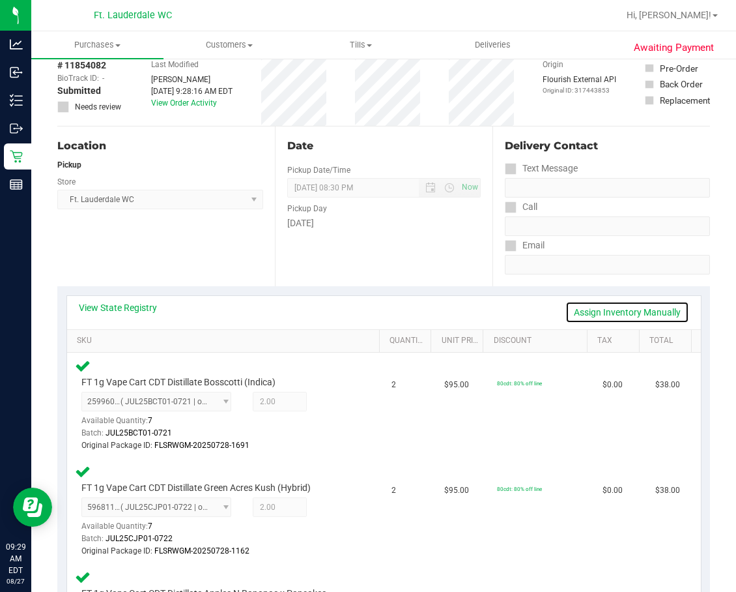
click at [593, 313] on link "Assign Inventory Manually" at bounding box center [627, 312] width 124 height 22
click at [330, 395] on icon at bounding box center [333, 402] width 14 height 15
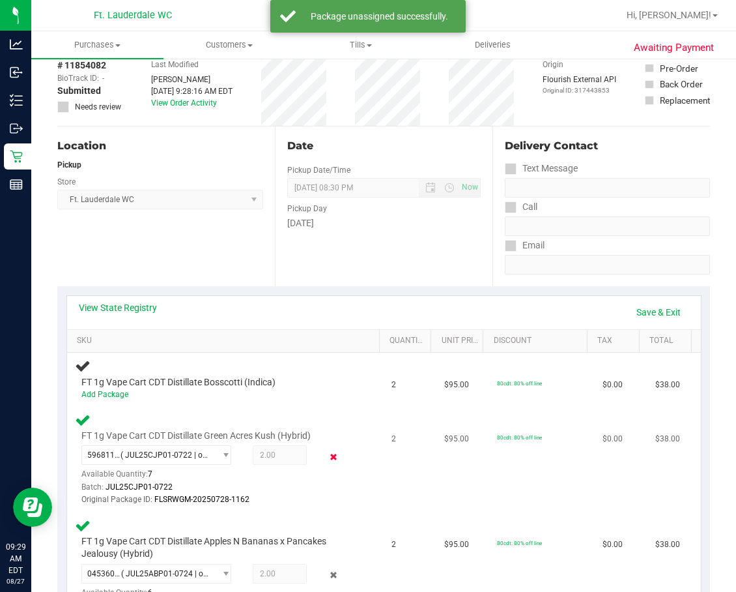
click at [330, 452] on icon at bounding box center [333, 456] width 14 height 15
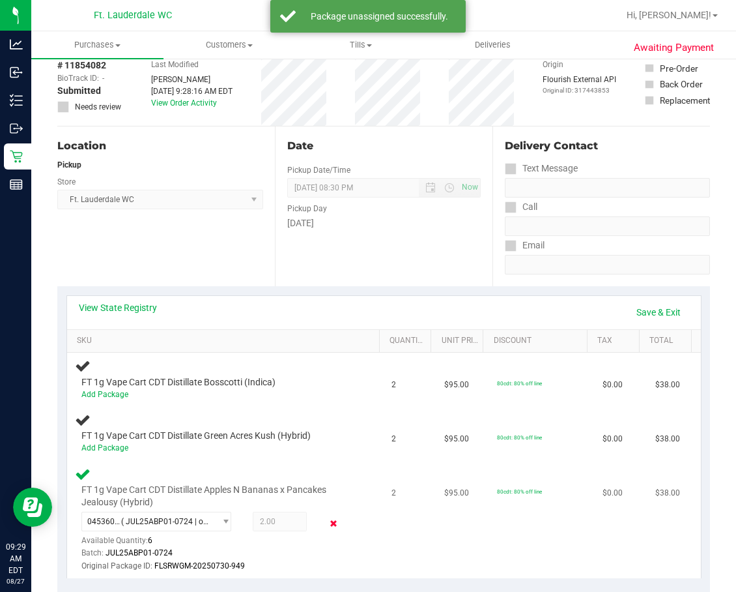
click at [326, 521] on icon at bounding box center [333, 522] width 14 height 15
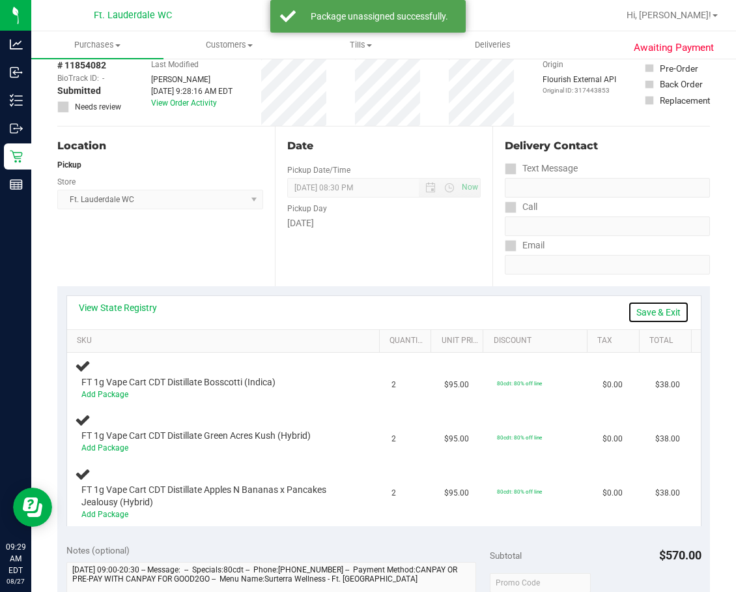
click at [617, 311] on link "Save & Exit" at bounding box center [658, 312] width 61 height 22
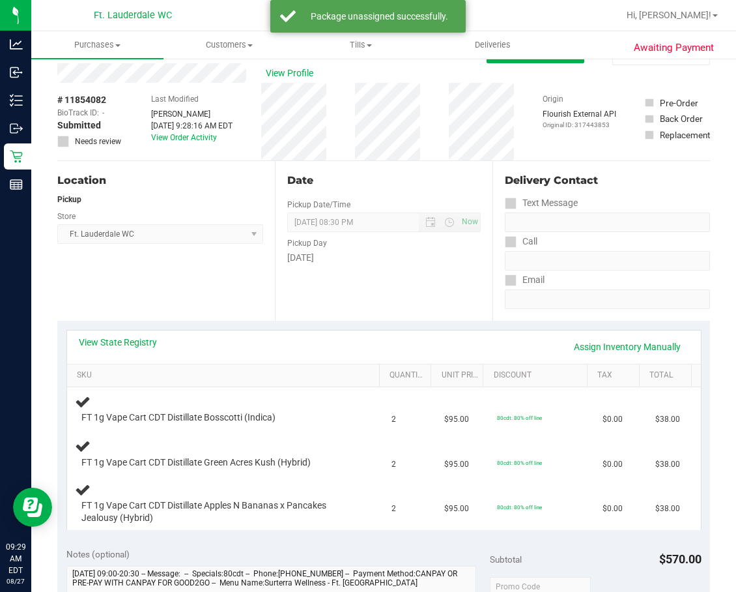
scroll to position [0, 0]
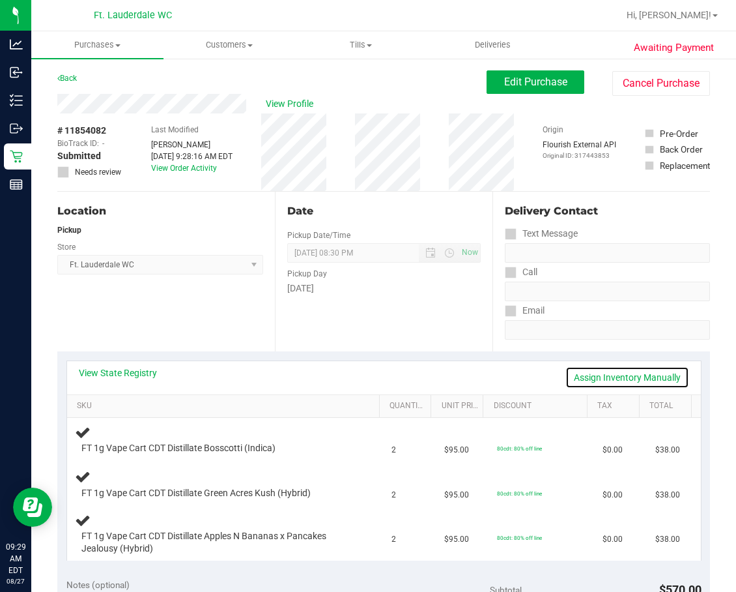
click at [606, 371] on link "Assign Inventory Manually" at bounding box center [627, 377] width 124 height 22
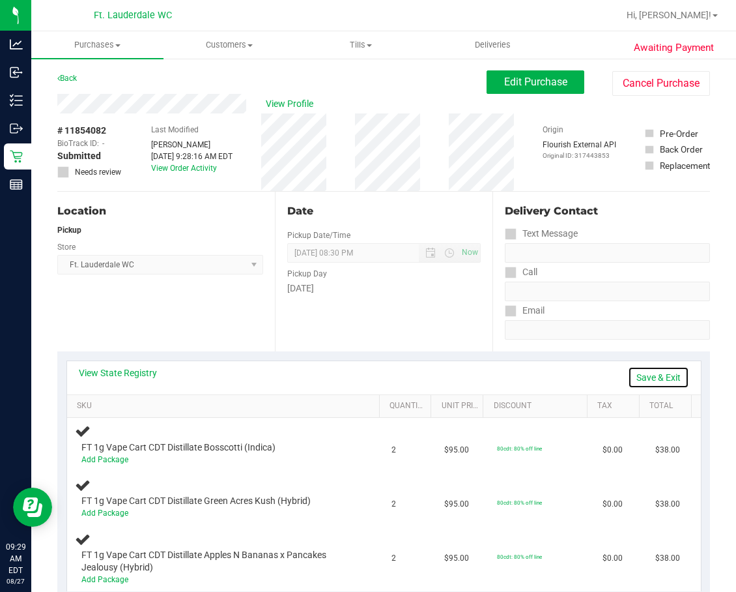
click at [617, 374] on link "Save & Exit" at bounding box center [658, 377] width 61 height 22
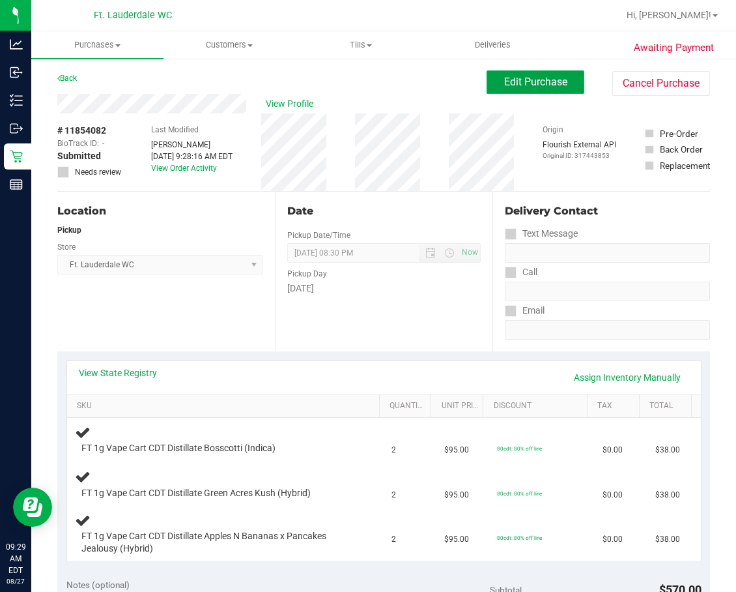
click at [534, 82] on span "Edit Purchase" at bounding box center [535, 82] width 63 height 12
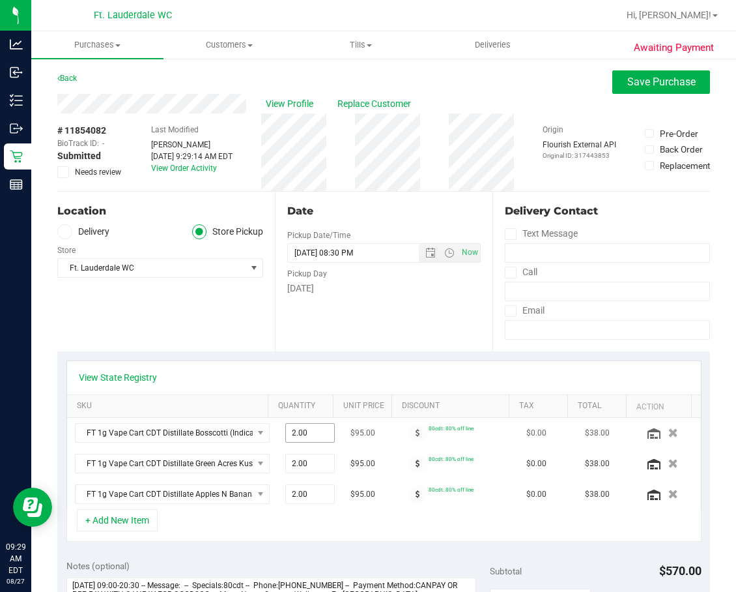
click at [309, 430] on span "2.00 2" at bounding box center [310, 433] width 50 height 20
click at [0, 0] on input "2" at bounding box center [0, 0] width 0 height 0
type input "1"
type input "1.00"
click at [289, 352] on div "View State Registry SKU Quantity Unit Price Discount Tax Total Action FT 1g Vap…" at bounding box center [383, 450] width 653 height 199
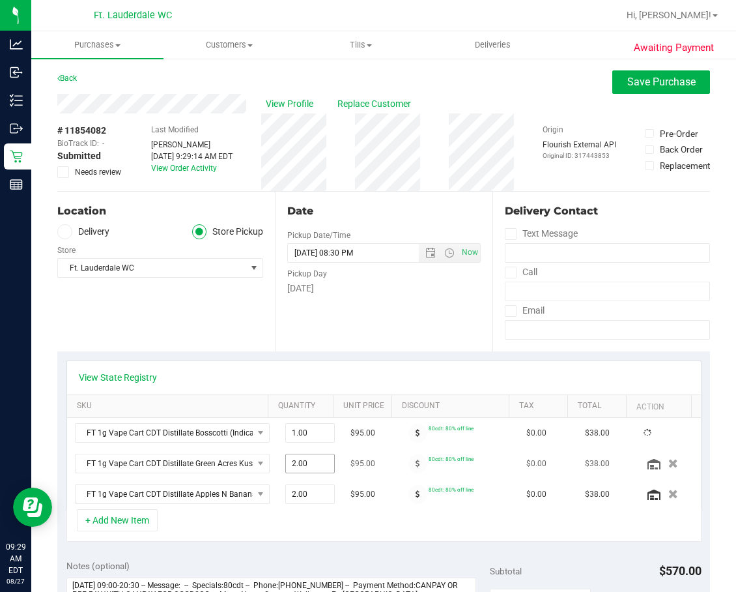
click at [295, 462] on span "2.00 2" at bounding box center [310, 463] width 50 height 20
click at [295, 462] on div at bounding box center [384, 463] width 634 height 91
click at [295, 462] on span "2.00 2" at bounding box center [310, 463] width 50 height 20
click at [295, 462] on input "2" at bounding box center [310, 463] width 48 height 18
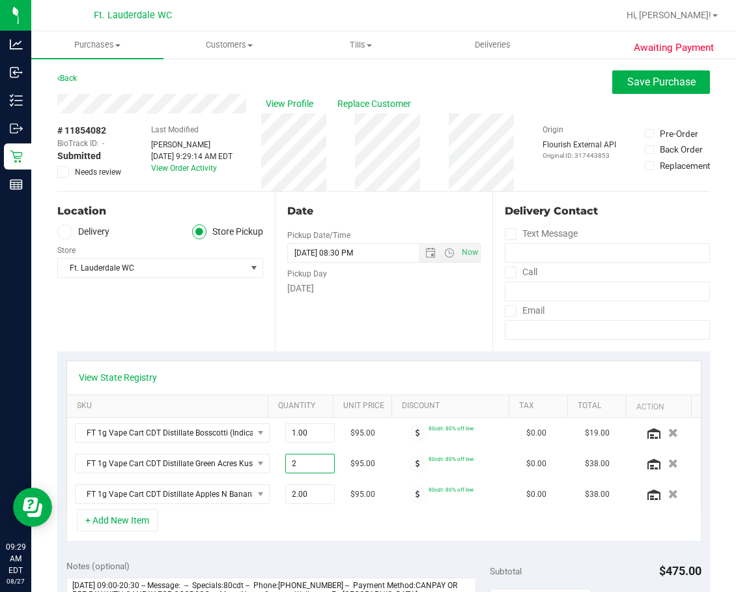
type input "1"
type input "1.00"
click at [337, 533] on div "+ Add New Item" at bounding box center [383, 525] width 635 height 33
click at [617, 87] on span "Save Purchase" at bounding box center [661, 82] width 68 height 12
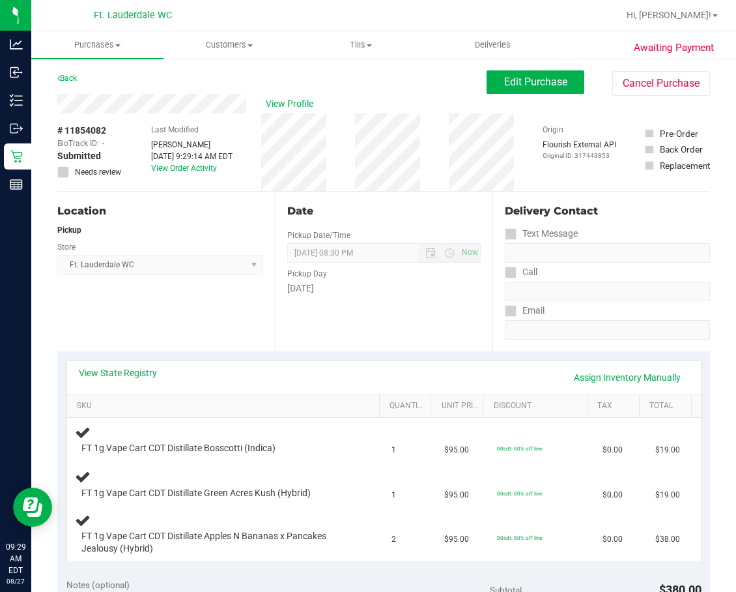
scroll to position [65, 0]
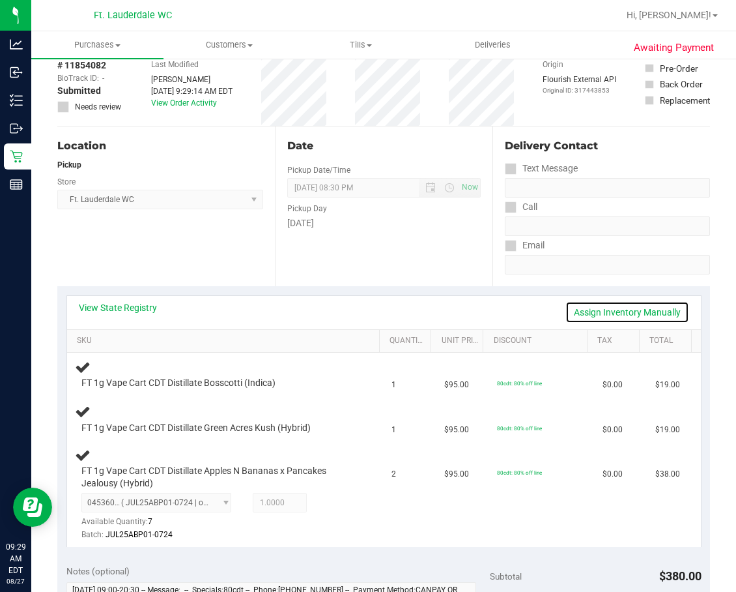
click at [594, 307] on link "Assign Inventory Manually" at bounding box center [627, 312] width 124 height 22
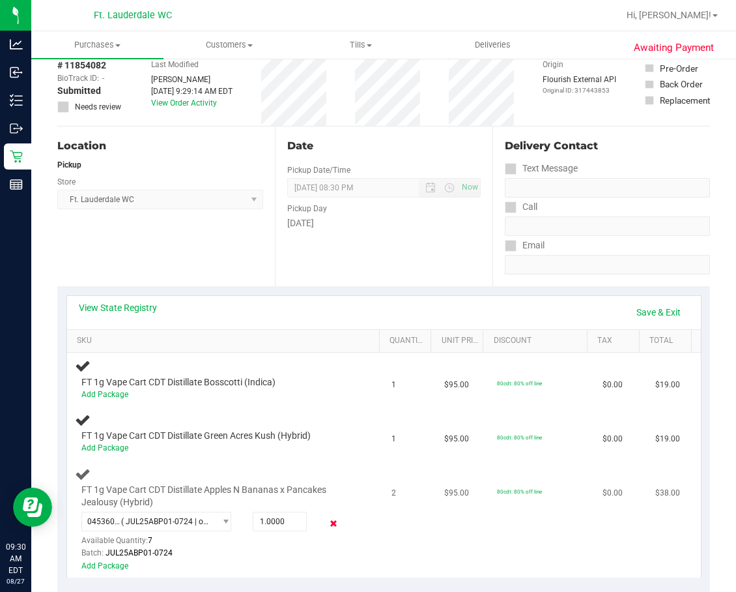
click at [326, 526] on icon at bounding box center [333, 522] width 14 height 15
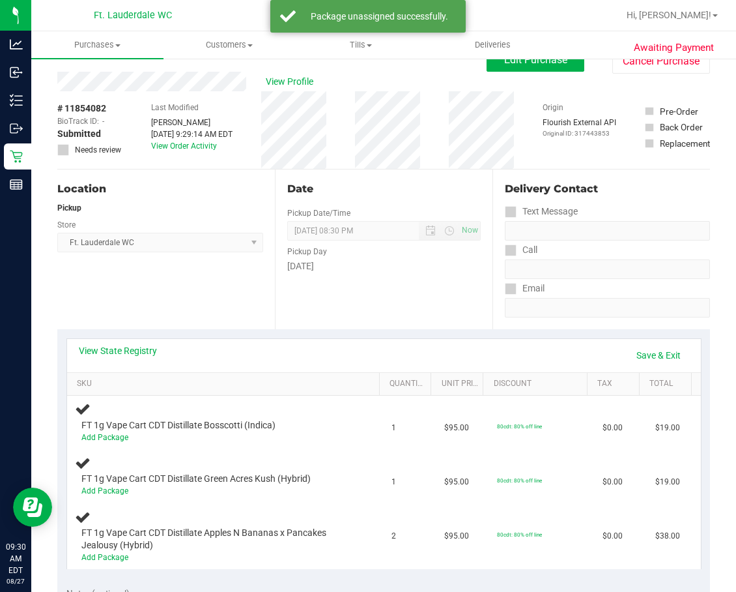
scroll to position [0, 0]
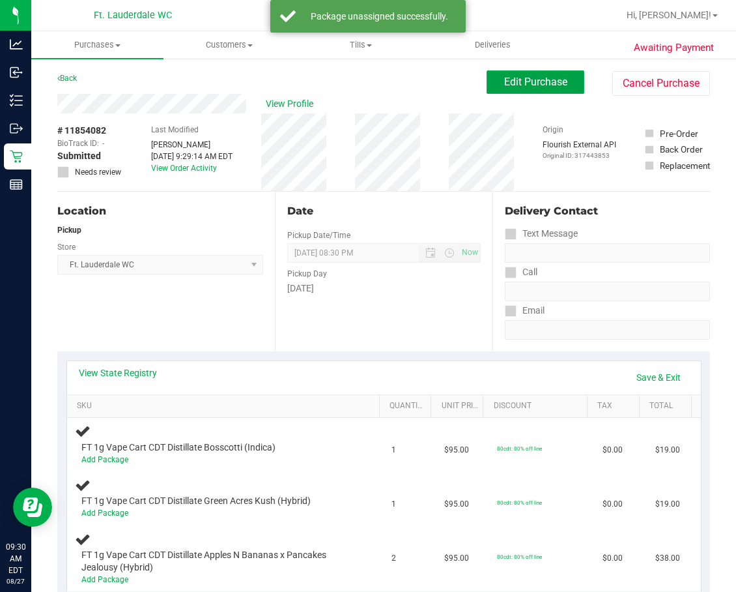
click at [530, 70] on button "Edit Purchase" at bounding box center [536, 81] width 98 height 23
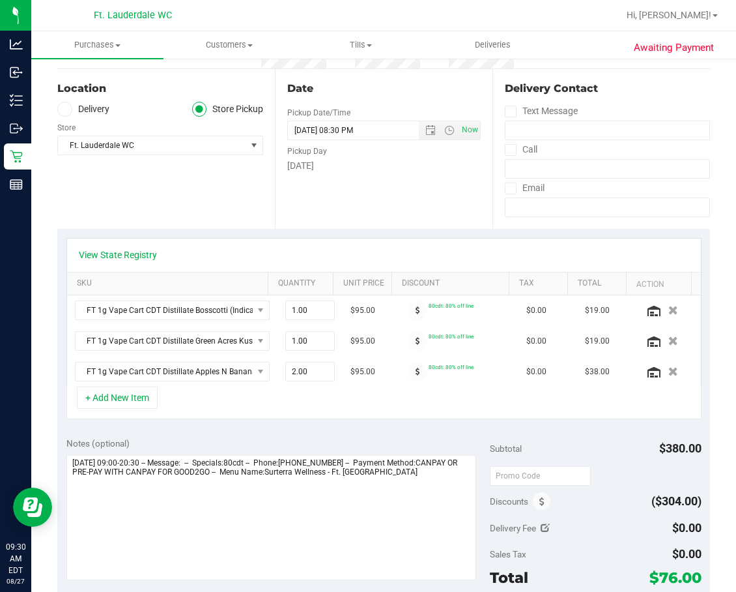
scroll to position [130, 0]
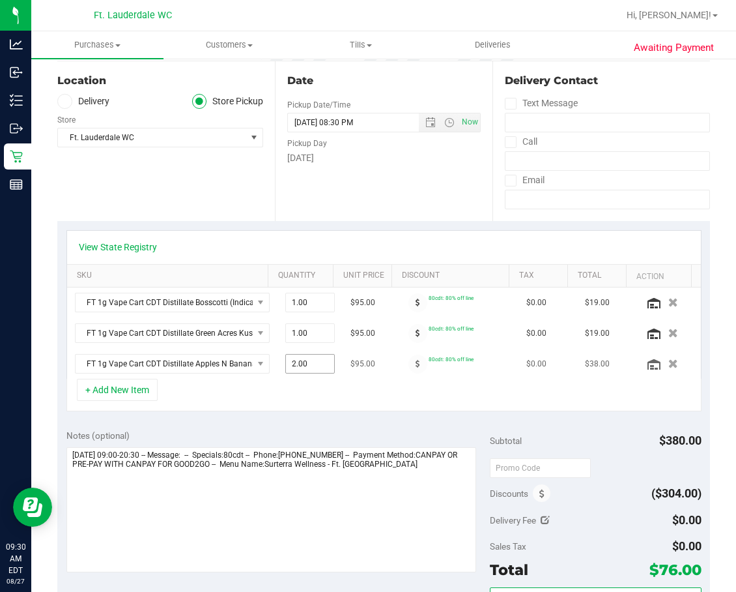
click at [289, 361] on span "2.00 2" at bounding box center [310, 364] width 50 height 20
click at [289, 361] on input "2" at bounding box center [310, 363] width 48 height 18
type input "1"
type input "1.00"
click at [274, 393] on div "+ Add New Item" at bounding box center [383, 395] width 635 height 33
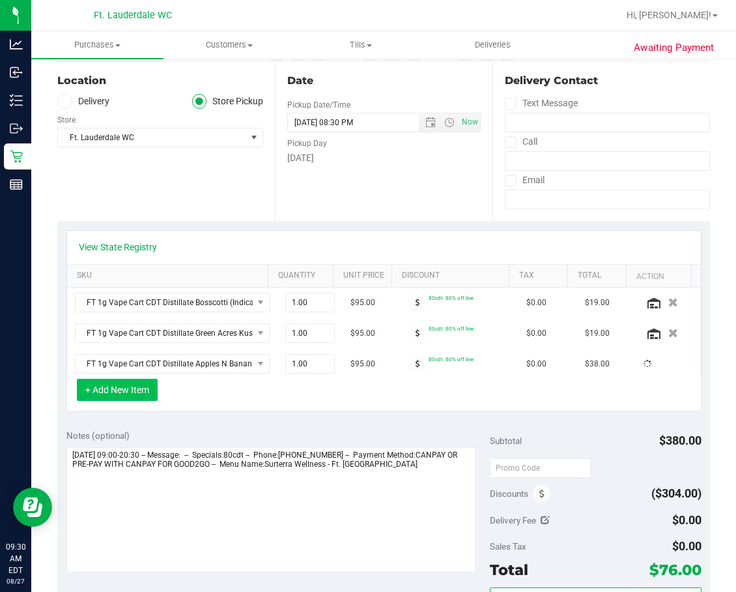
click at [132, 380] on button "+ Add New Item" at bounding box center [117, 390] width 81 height 22
click at [143, 394] on button "+ Add New Item" at bounding box center [117, 390] width 81 height 22
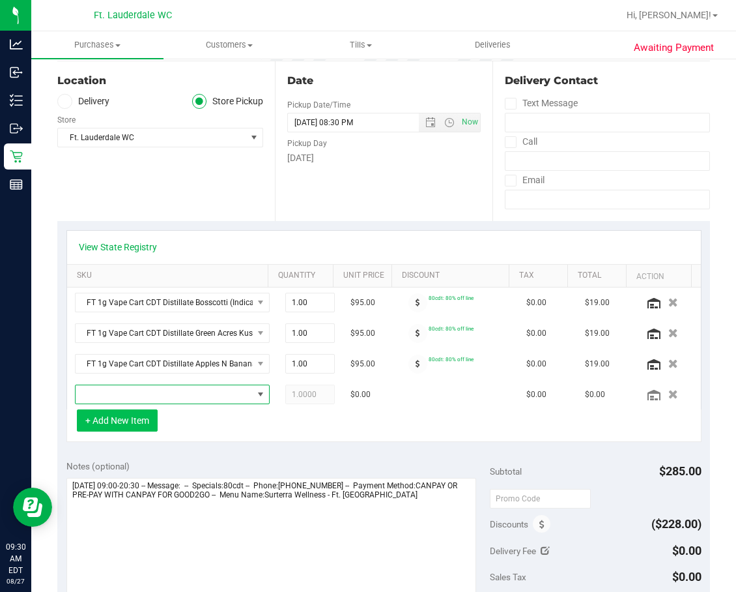
click at [143, 394] on span "NO DATA FOUND" at bounding box center [164, 394] width 177 height 18
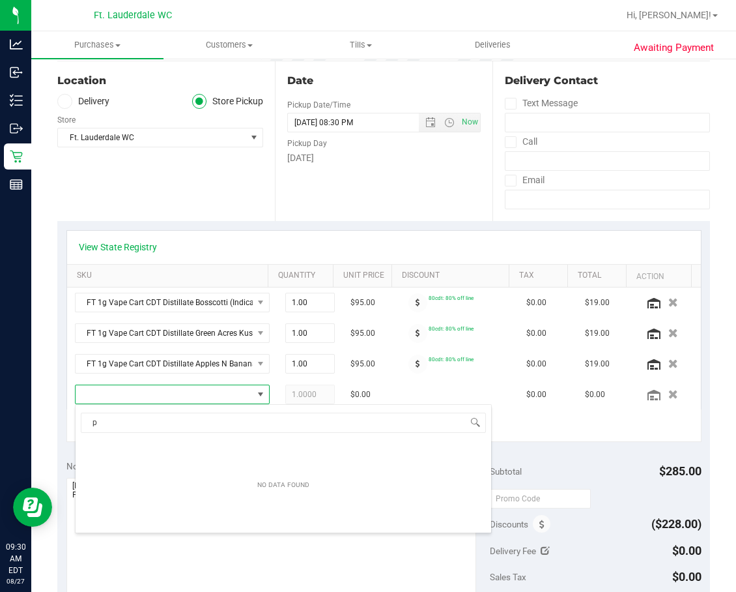
scroll to position [20, 165]
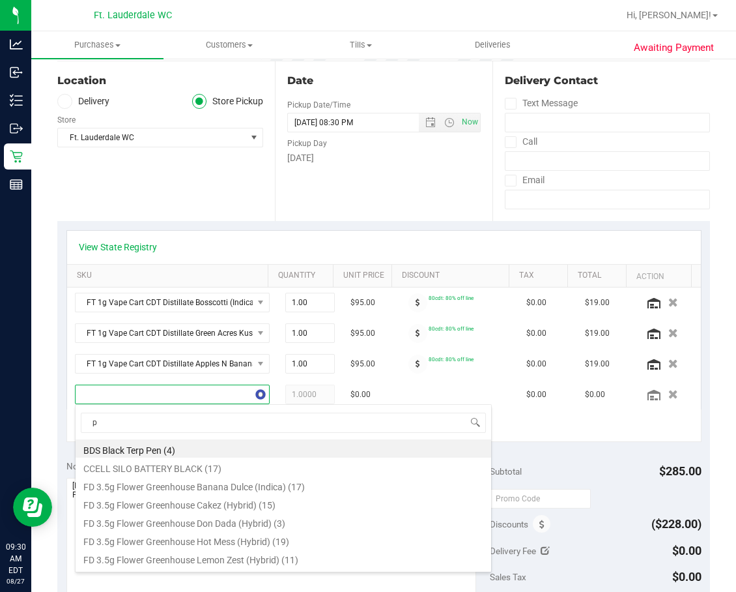
type input "pb"
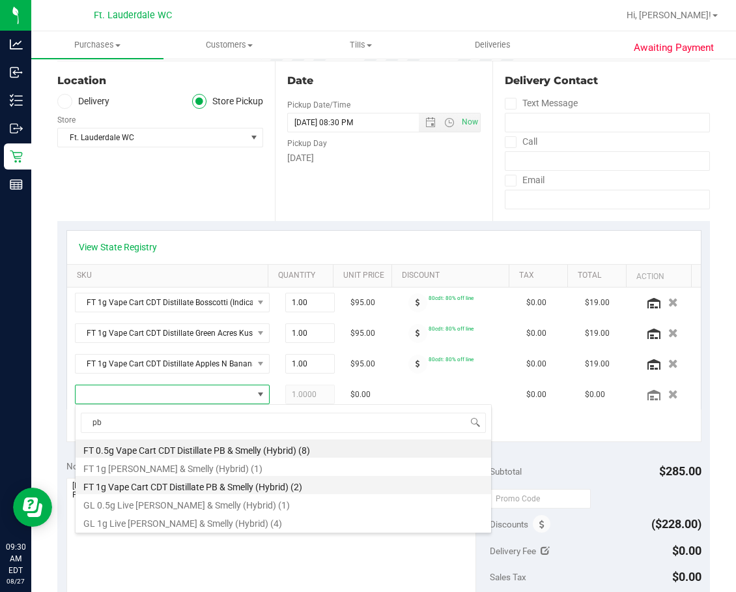
click at [179, 481] on li "FT 1g Vape Cart CDT Distillate PB & Smelly (Hybrid) (2)" at bounding box center [284, 485] width 416 height 18
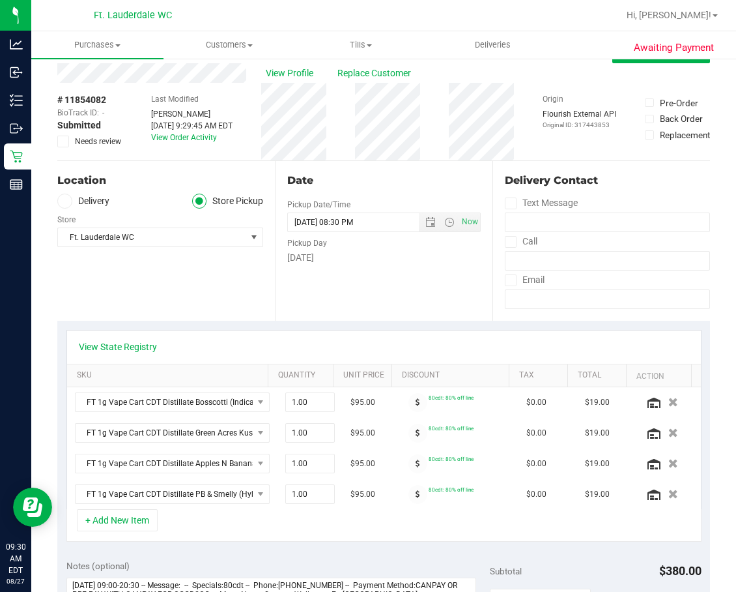
scroll to position [0, 0]
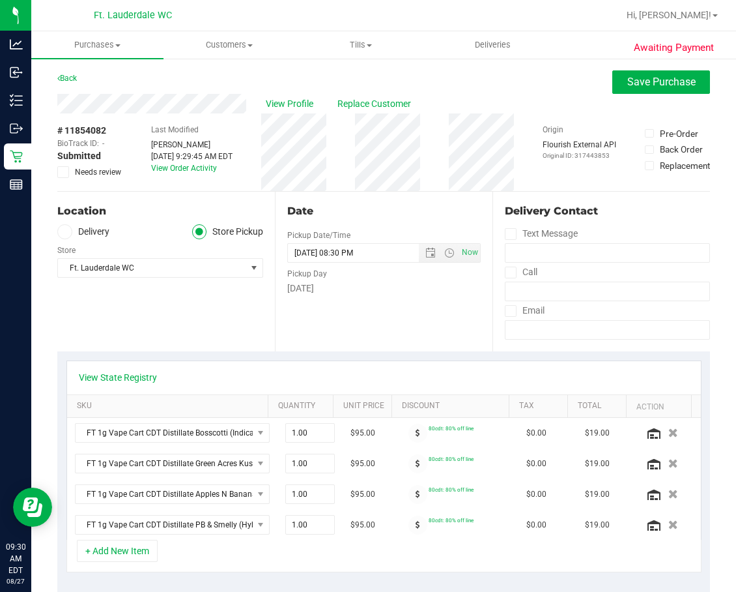
click at [617, 94] on div "View Profile Replace Customer" at bounding box center [383, 104] width 653 height 20
click at [617, 83] on span "Save Purchase" at bounding box center [661, 82] width 68 height 12
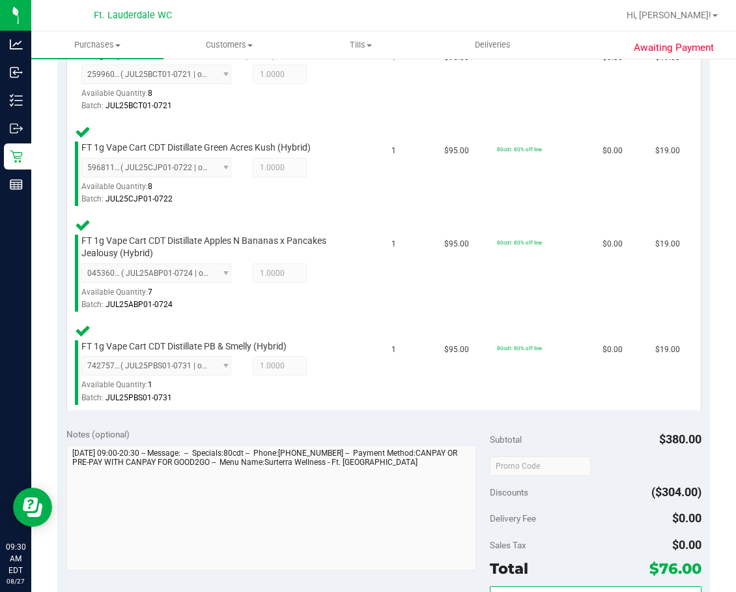
scroll to position [456, 0]
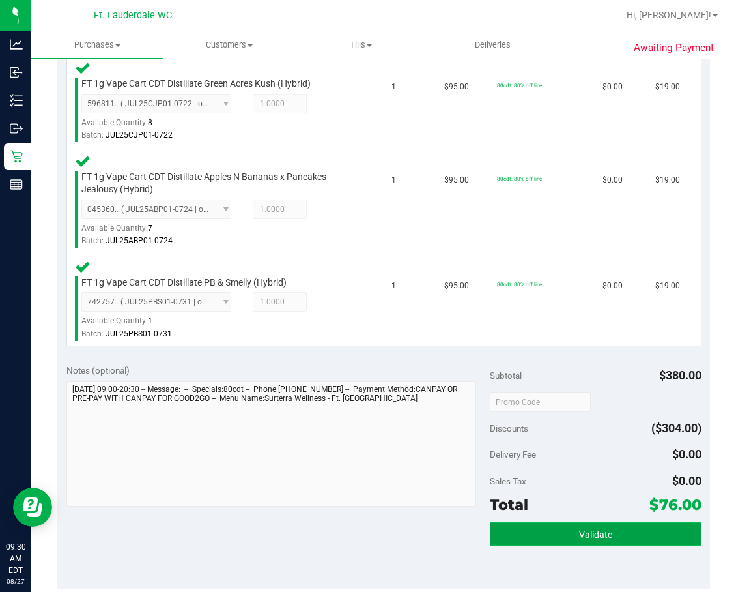
click at [517, 522] on button "Validate" at bounding box center [596, 533] width 212 height 23
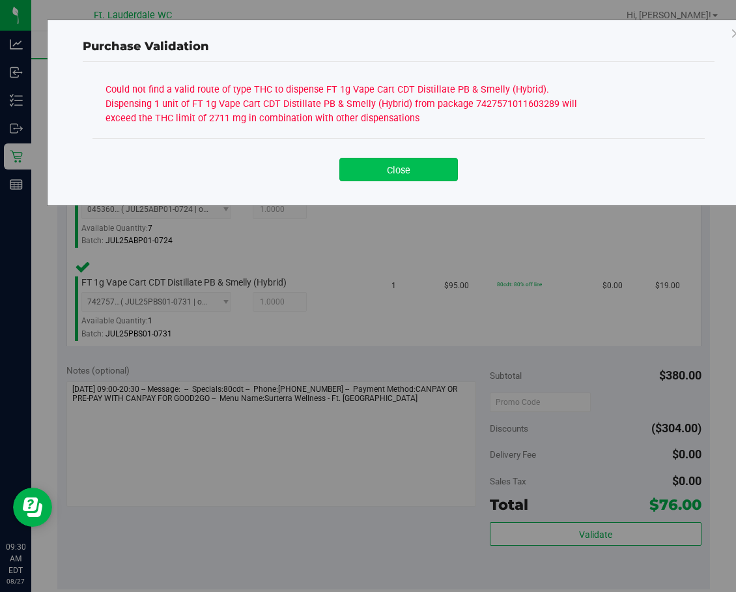
click at [397, 161] on button "Close" at bounding box center [398, 169] width 119 height 23
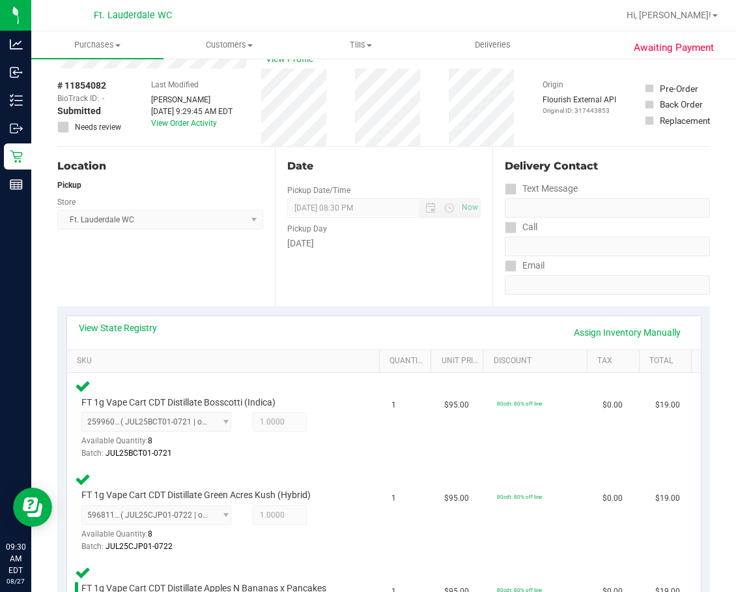
scroll to position [0, 0]
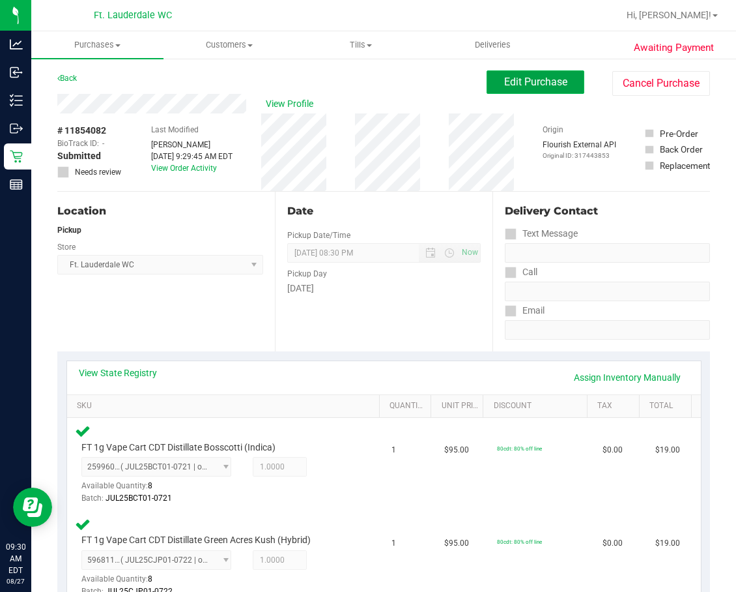
click at [522, 76] on span "Edit Purchase" at bounding box center [535, 82] width 63 height 12
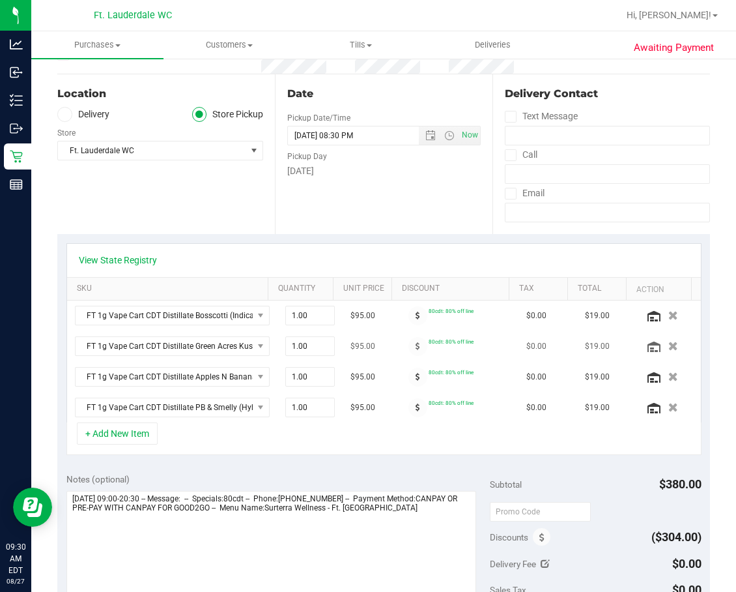
scroll to position [130, 0]
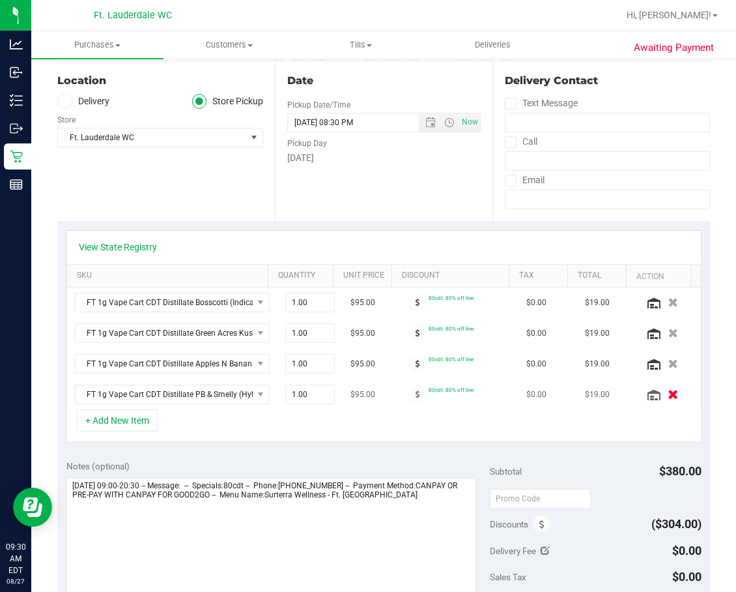
click at [617, 398] on icon "button" at bounding box center [673, 395] width 11 height 10
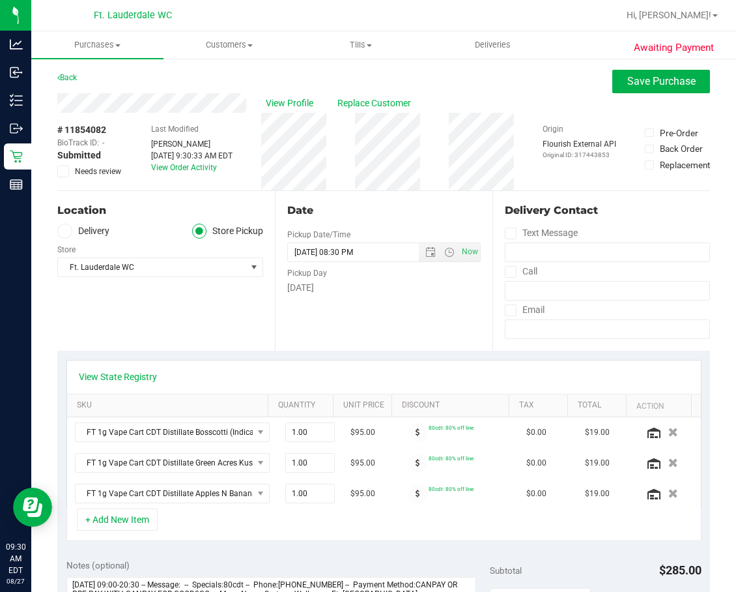
scroll to position [0, 0]
click at [617, 71] on button "Save Purchase" at bounding box center [661, 81] width 98 height 23
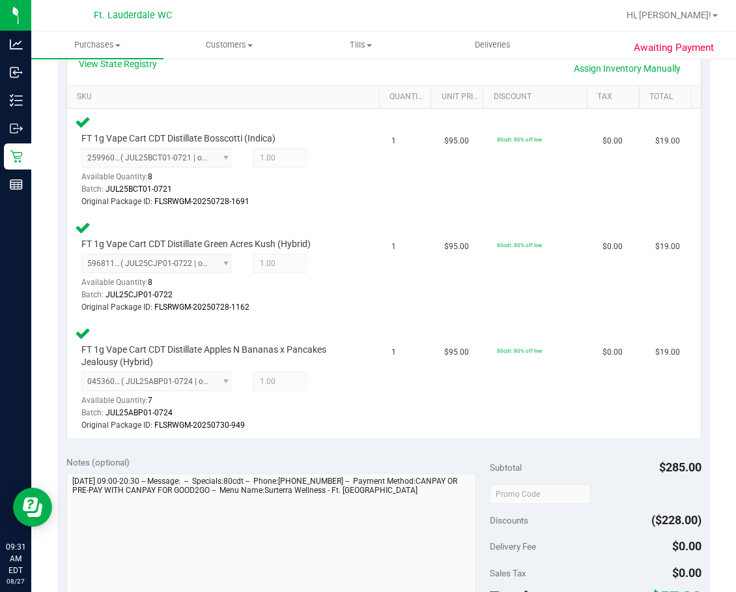
scroll to position [391, 0]
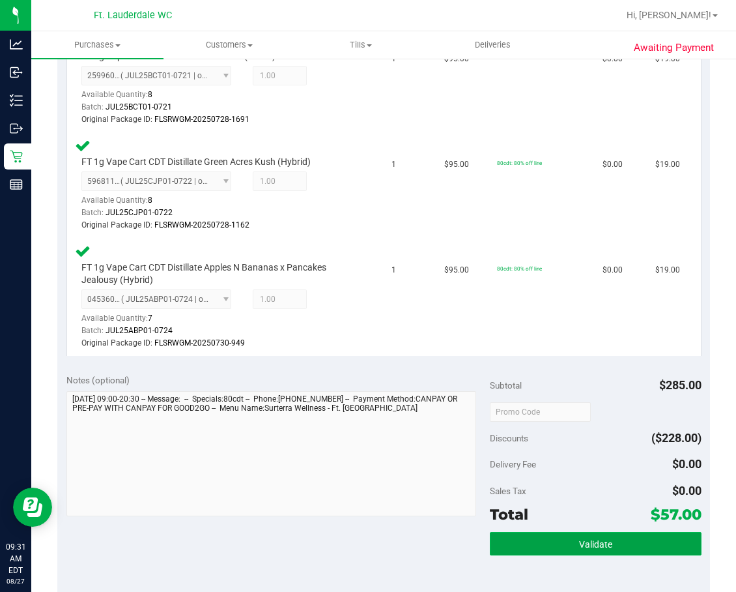
click at [569, 537] on button "Validate" at bounding box center [596, 543] width 212 height 23
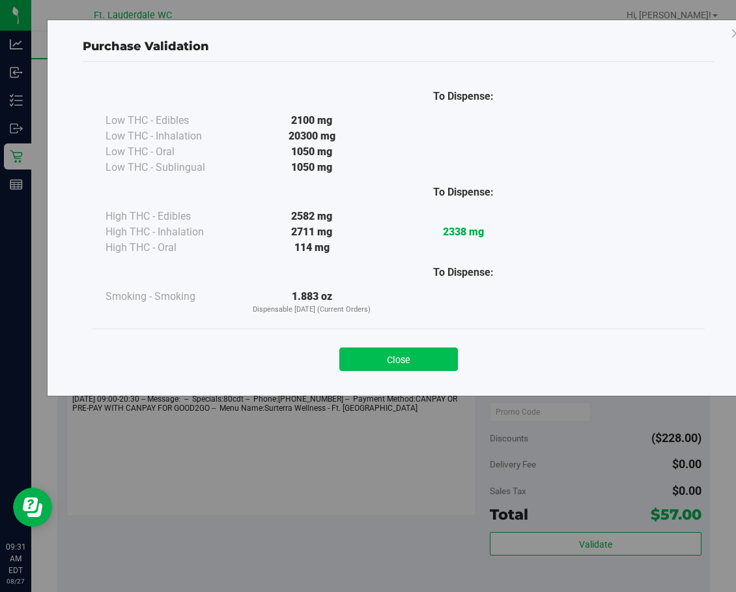
click at [441, 354] on button "Close" at bounding box center [398, 358] width 119 height 23
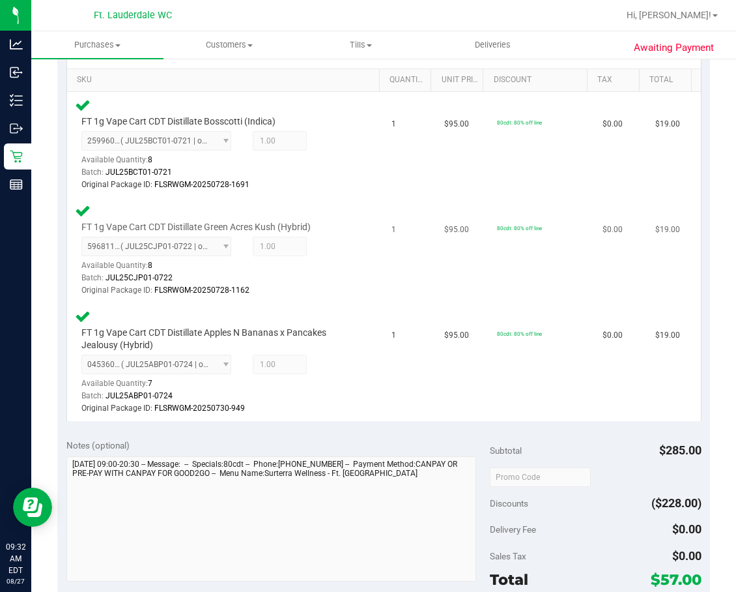
scroll to position [521, 0]
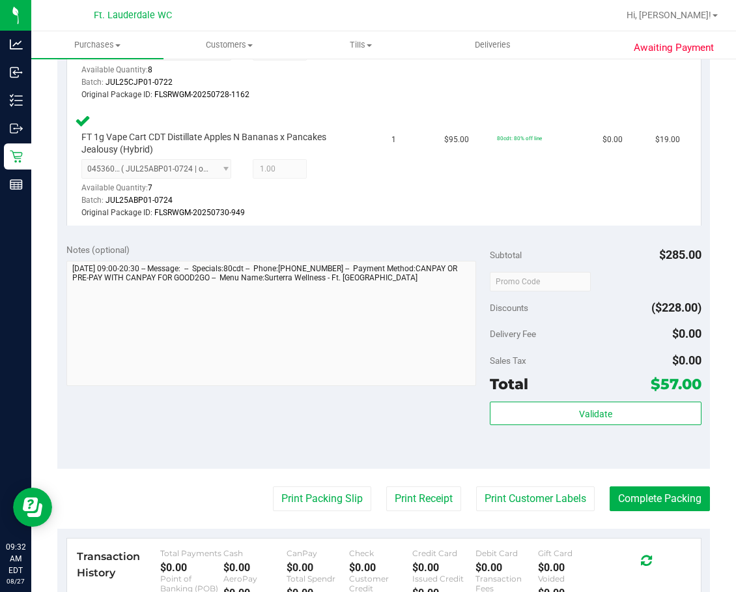
click at [558, 440] on div "Validate" at bounding box center [596, 430] width 212 height 59
click at [558, 427] on div "Validate" at bounding box center [596, 430] width 212 height 59
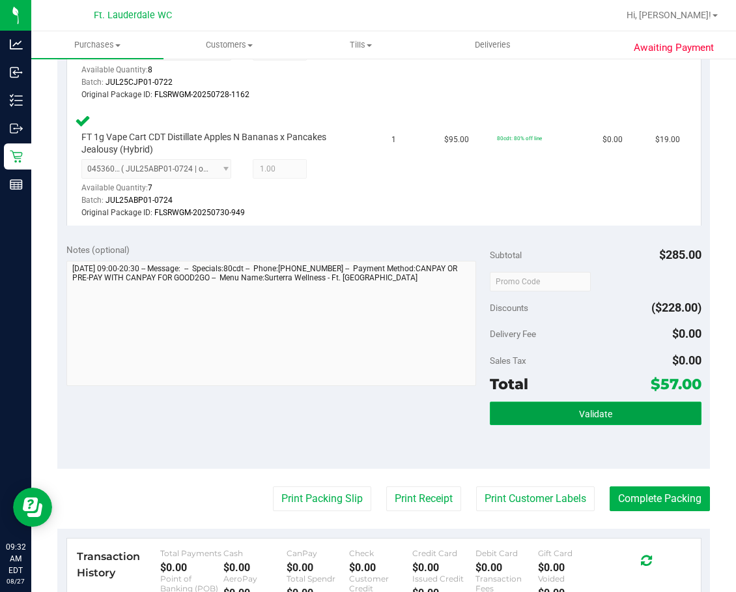
click at [557, 415] on button "Validate" at bounding box center [596, 412] width 212 height 23
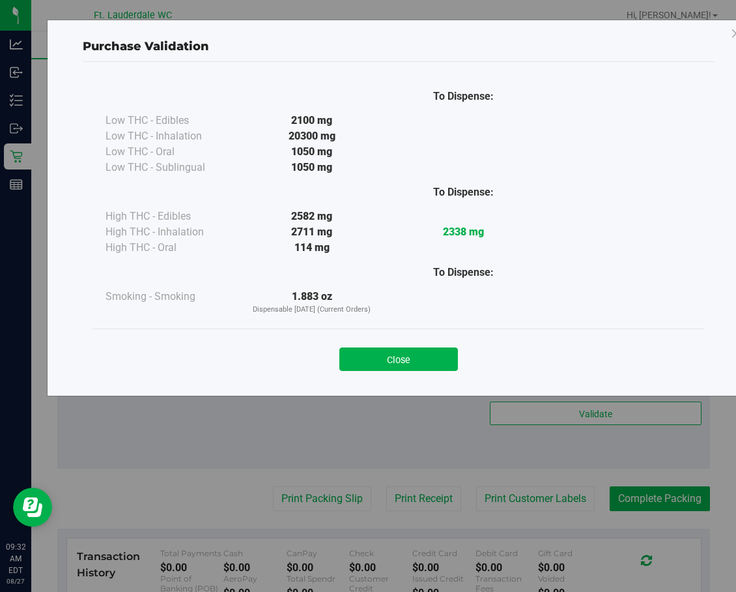
click at [458, 360] on div "Close" at bounding box center [398, 355] width 593 height 33
click at [442, 357] on button "Close" at bounding box center [398, 358] width 119 height 23
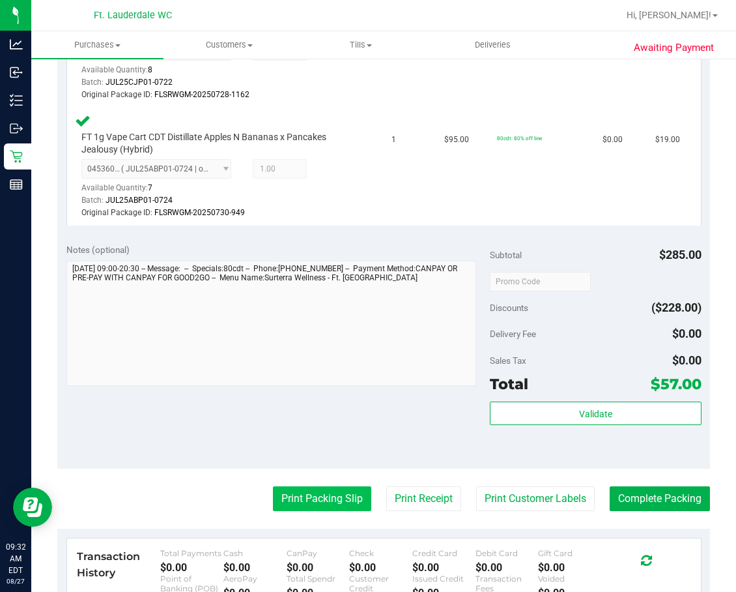
click at [280, 492] on button "Print Packing Slip" at bounding box center [322, 498] width 98 height 25
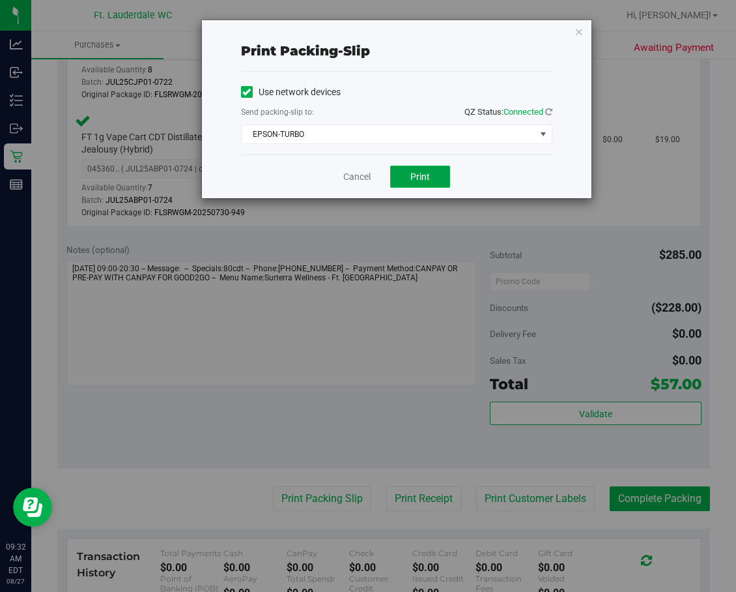
click at [414, 171] on span "Print" at bounding box center [420, 176] width 20 height 10
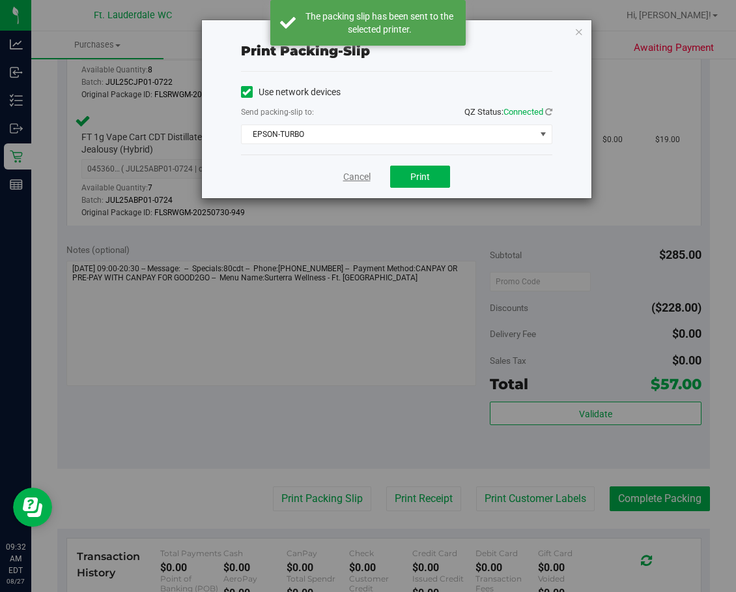
click at [346, 175] on link "Cancel" at bounding box center [356, 177] width 27 height 14
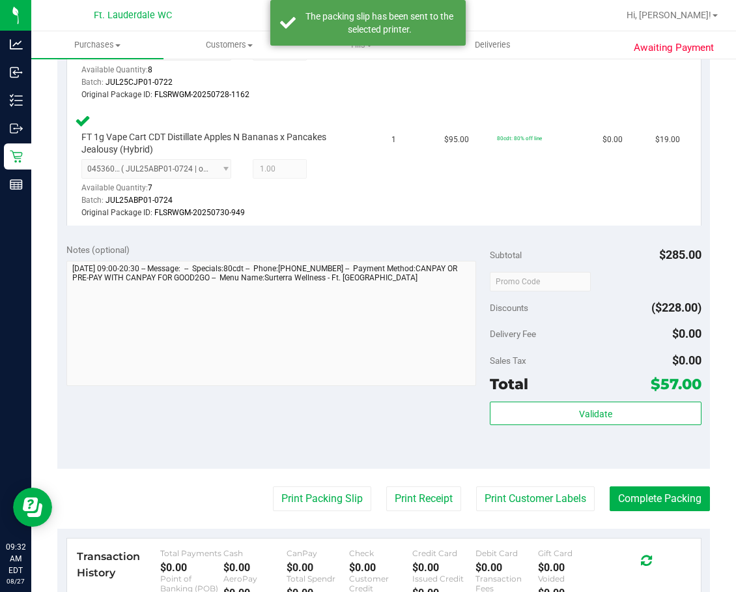
click at [609, 481] on purchase-details "Back Edit Purchase Cancel Purchase View Profile # 11854082 BioTrack ID: - Submi…" at bounding box center [383, 165] width 653 height 1233
click at [617, 490] on button "Complete Packing" at bounding box center [660, 498] width 100 height 25
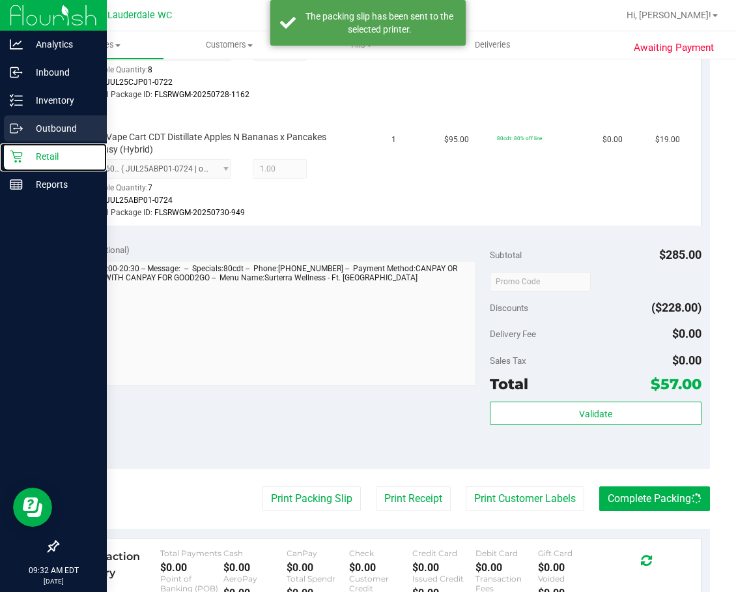
drag, startPoint x: 21, startPoint y: 152, endPoint x: 35, endPoint y: 132, distance: 24.4
click at [21, 151] on icon at bounding box center [16, 156] width 13 height 13
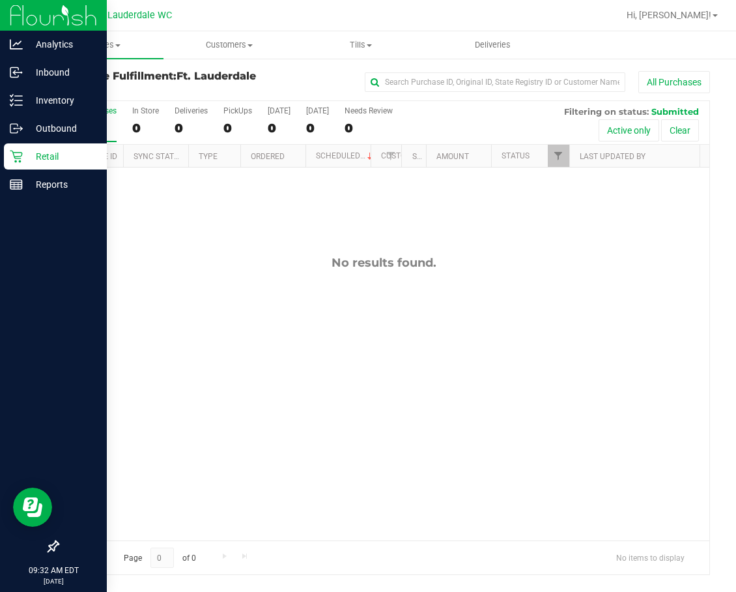
click at [34, 170] on link "Retail" at bounding box center [53, 157] width 107 height 28
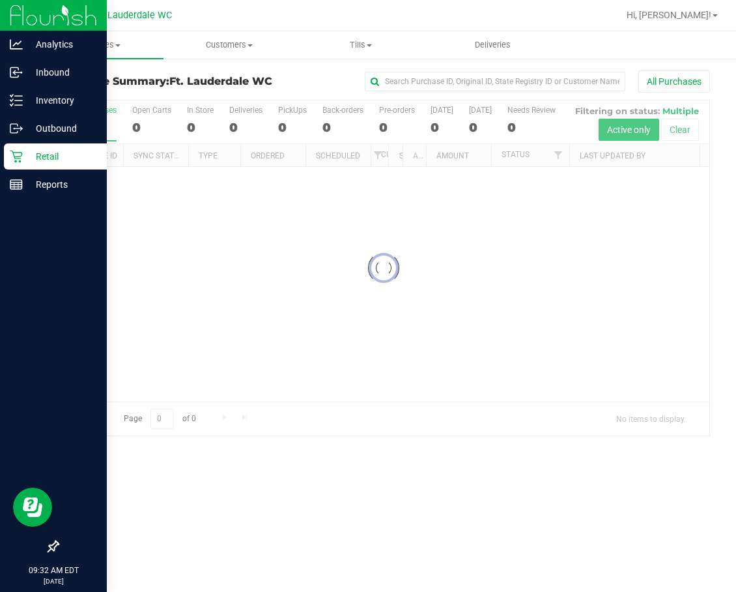
click at [36, 162] on p "Retail" at bounding box center [62, 157] width 78 height 16
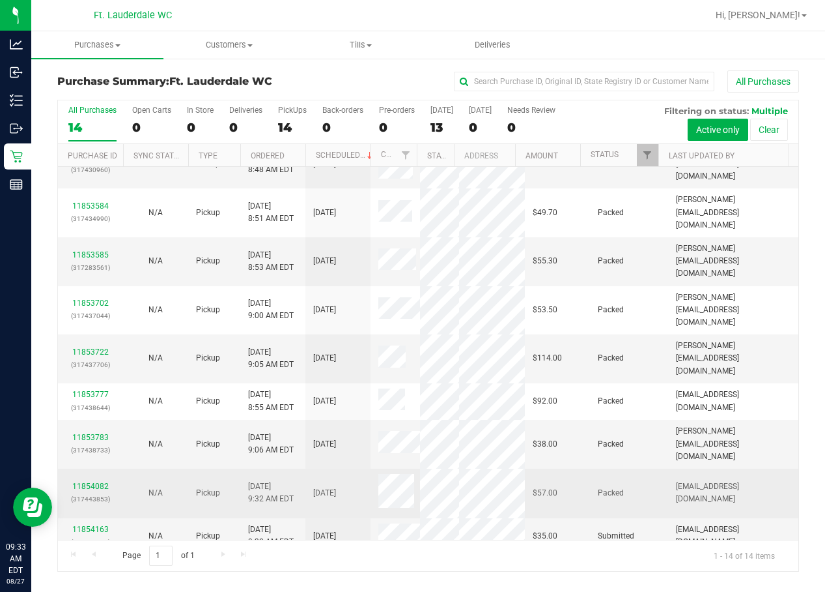
scroll to position [307, 0]
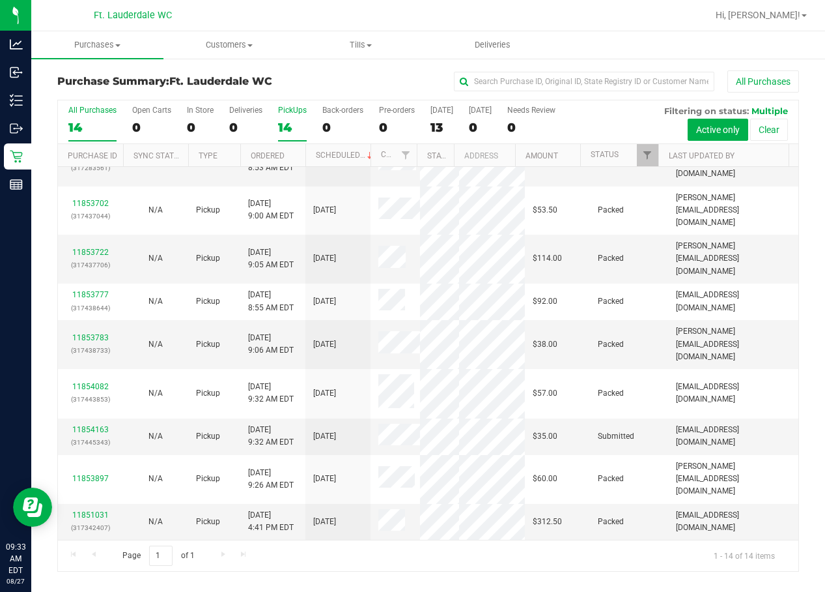
click at [300, 117] on label "PickUps 14" at bounding box center [292, 124] width 29 height 36
click at [0, 0] on input "PickUps 14" at bounding box center [0, 0] width 0 height 0
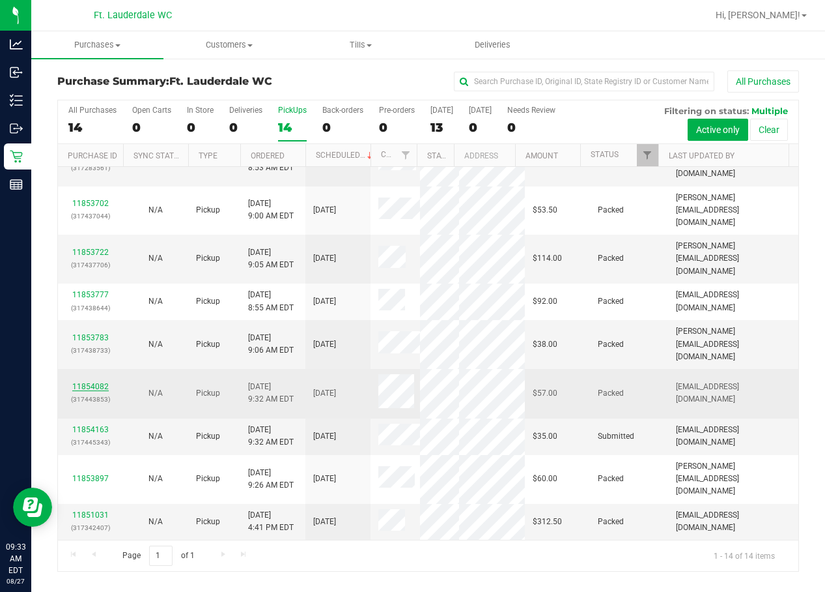
click at [106, 382] on link "11854082" at bounding box center [90, 386] width 36 height 9
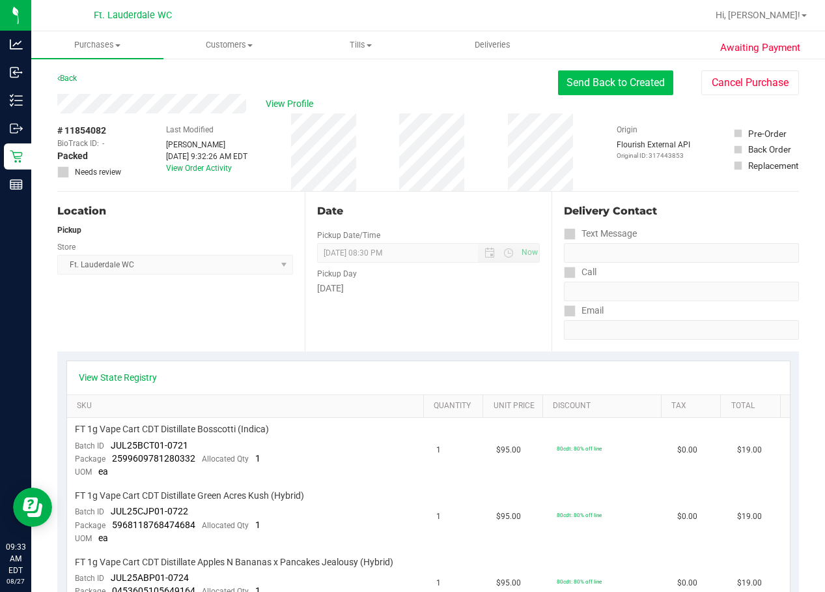
click at [613, 87] on button "Send Back to Created" at bounding box center [615, 82] width 115 height 25
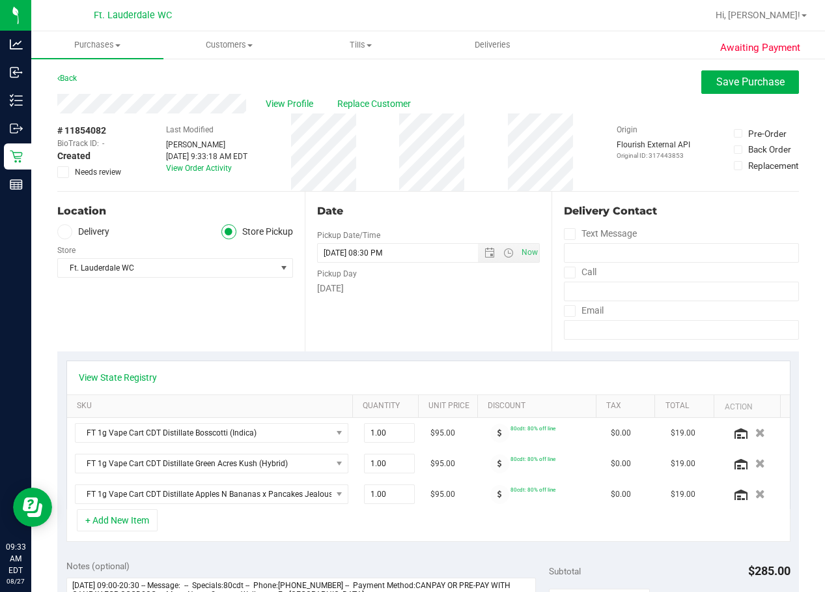
click at [66, 172] on icon at bounding box center [63, 172] width 8 height 0
click at [0, 0] on input "Needs review" at bounding box center [0, 0] width 0 height 0
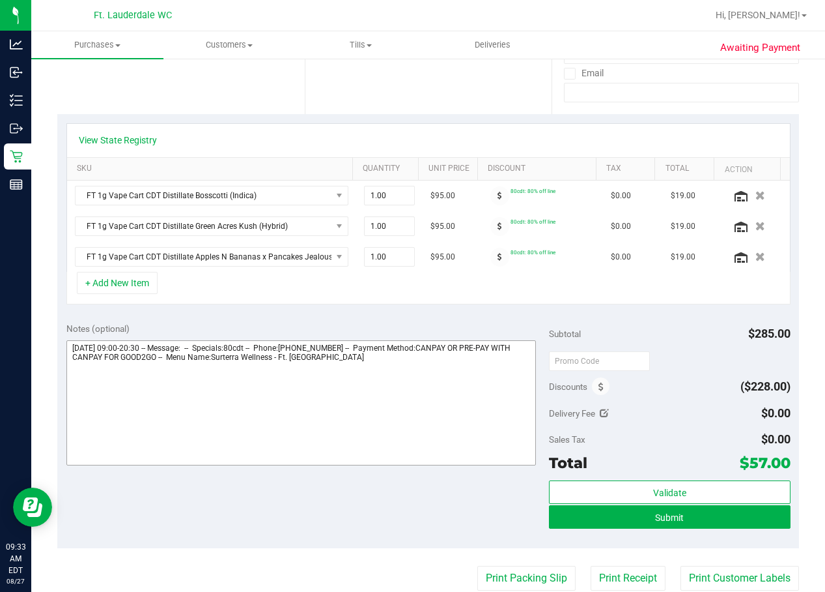
scroll to position [391, 0]
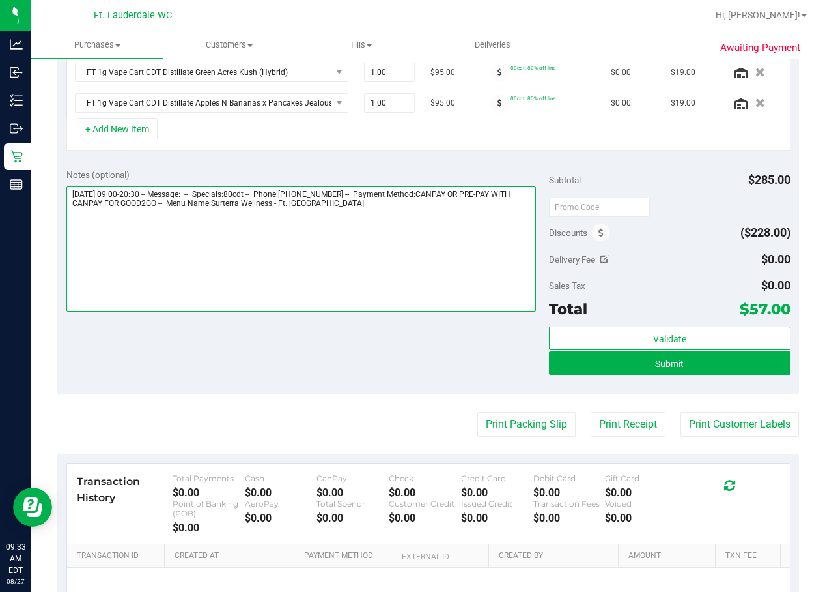
click at [248, 291] on textarea at bounding box center [301, 248] width 470 height 125
click at [385, 240] on textarea at bounding box center [301, 248] width 470 height 125
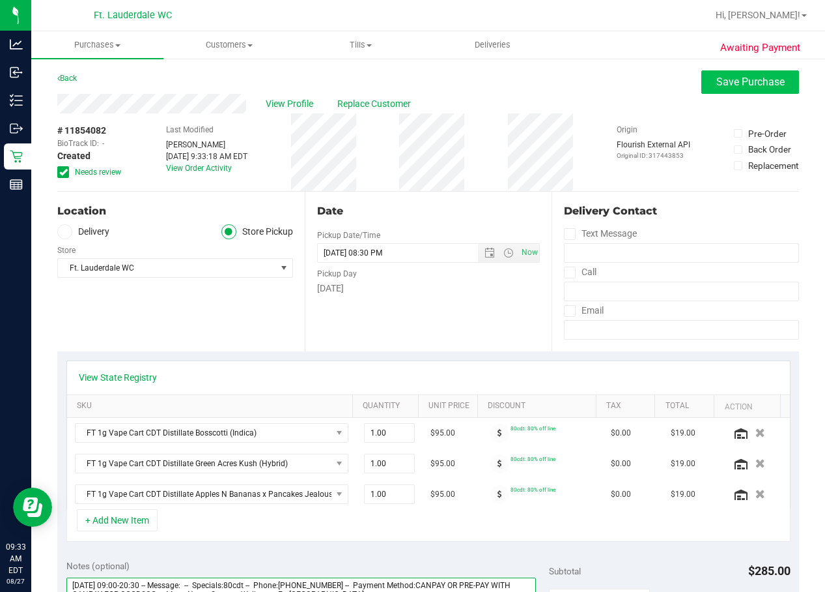
type textarea "[DATE] 09:00-20:30 -- Message: -- Specials:80cdt -- Phone:[PHONE_NUMBER] -- Pay…"
click at [617, 81] on span "Save Purchase" at bounding box center [751, 82] width 68 height 12
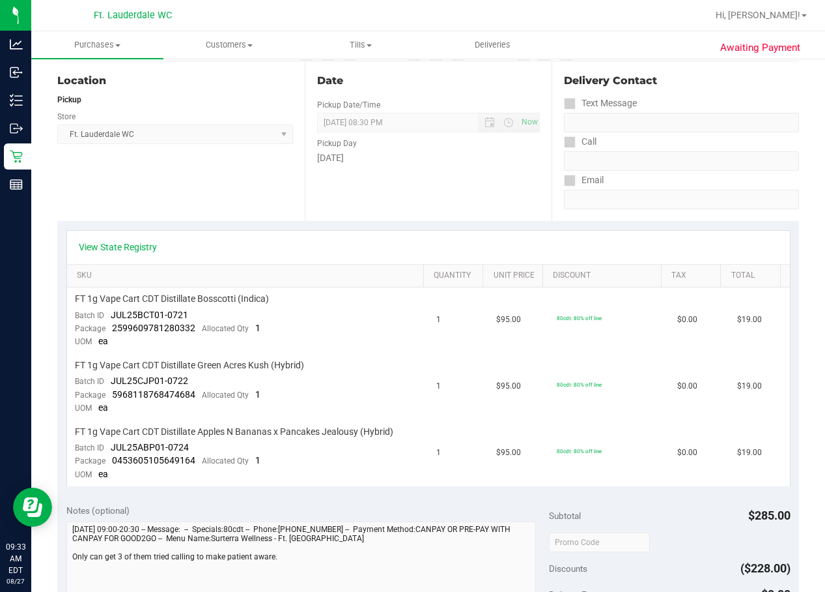
scroll to position [326, 0]
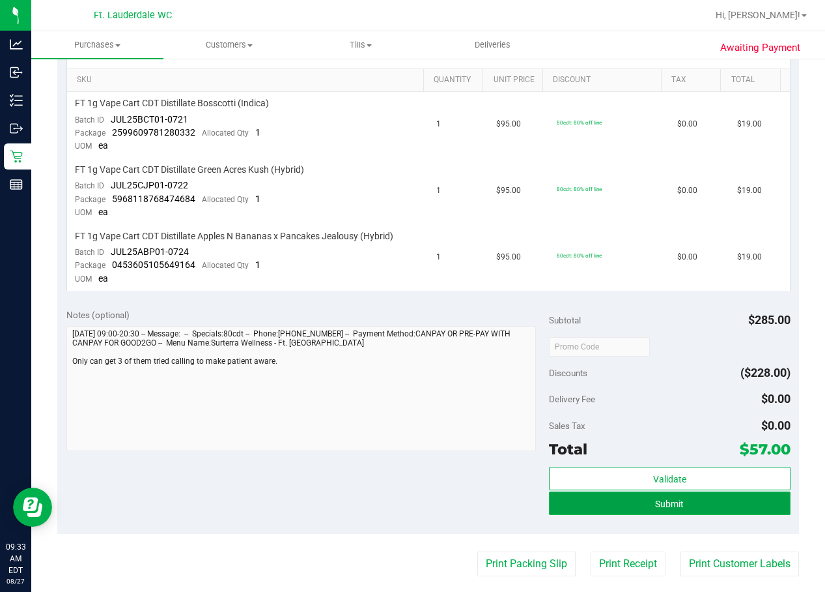
click at [617, 501] on button "Submit" at bounding box center [670, 502] width 242 height 23
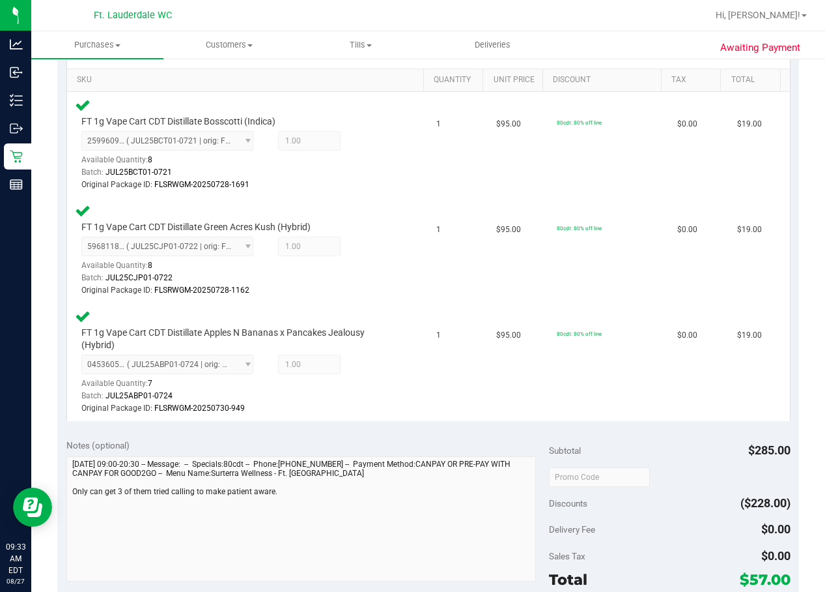
scroll to position [586, 0]
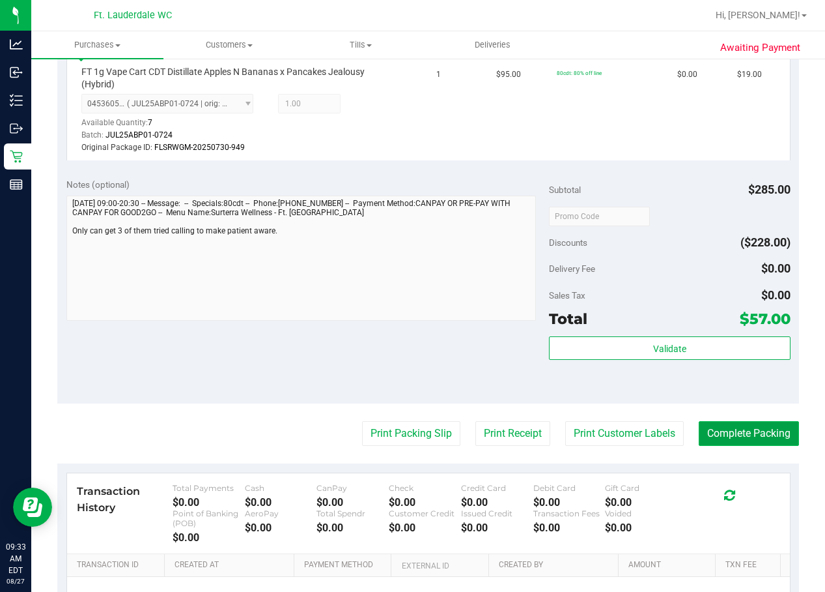
click at [617, 432] on button "Complete Packing" at bounding box center [749, 433] width 100 height 25
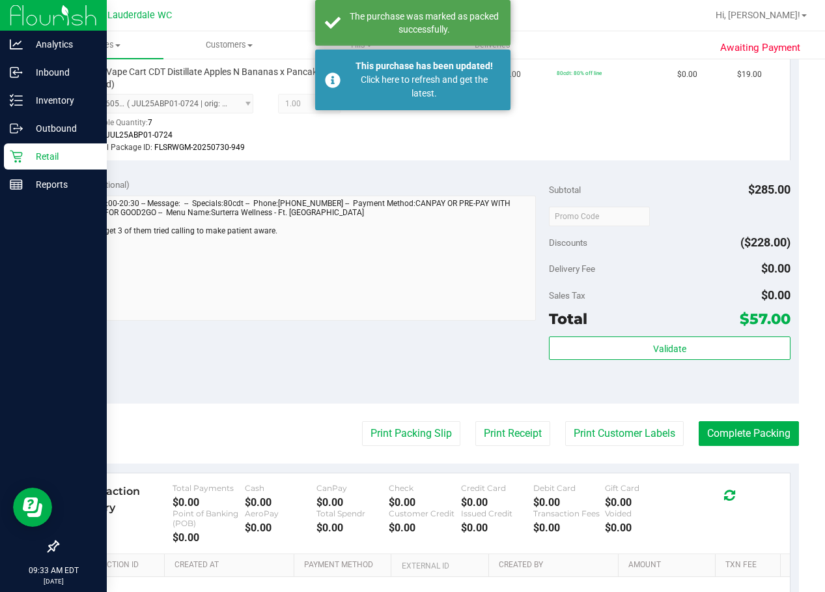
click at [11, 155] on icon at bounding box center [16, 156] width 13 height 13
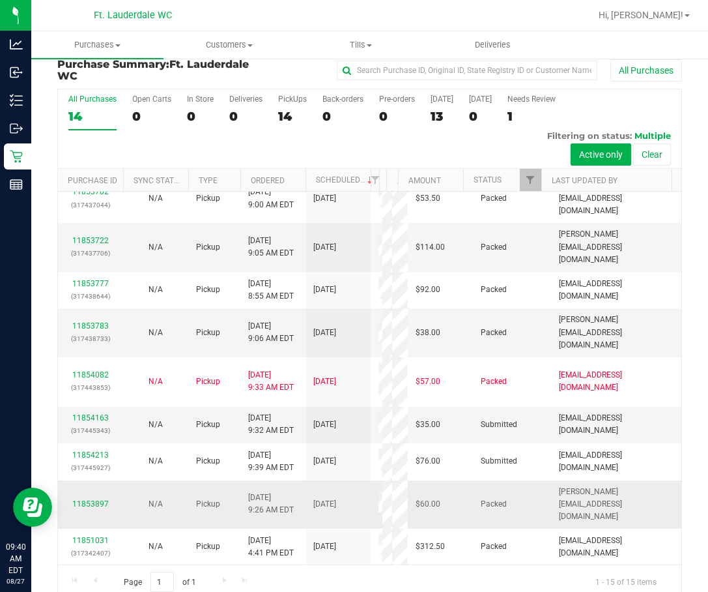
scroll to position [32, 0]
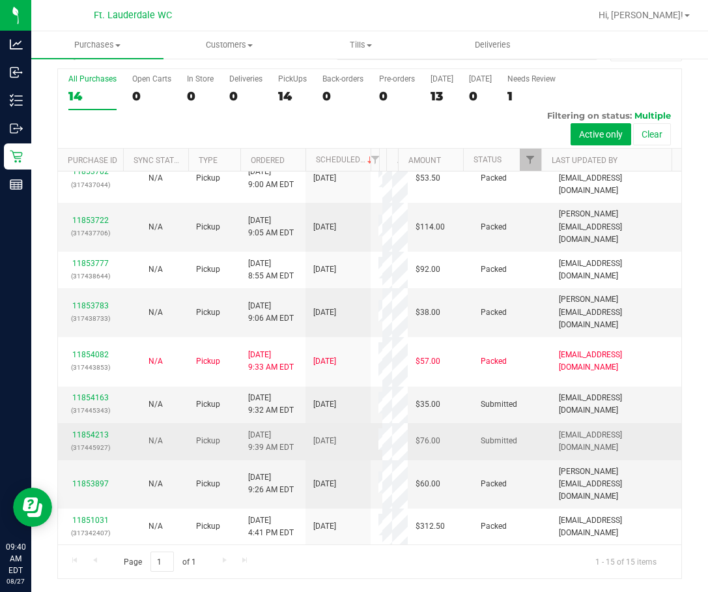
click at [114, 429] on div "11854213 (317445927)" at bounding box center [91, 441] width 50 height 25
click at [102, 429] on div "11854213 (317445927)" at bounding box center [91, 441] width 50 height 25
click at [102, 430] on link "11854213" at bounding box center [90, 434] width 36 height 9
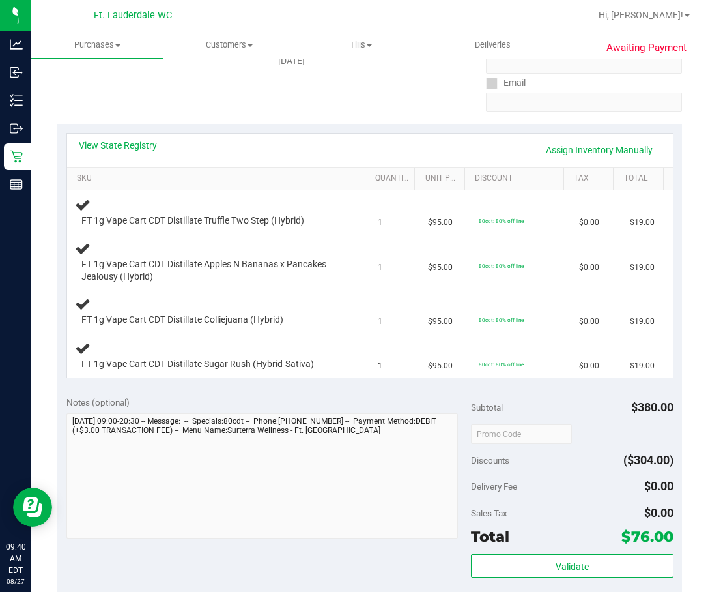
scroll to position [162, 0]
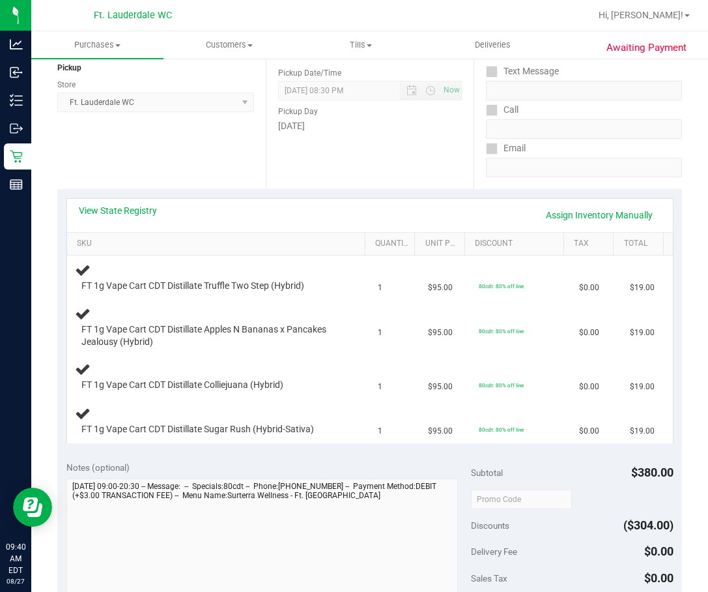
click at [242, 156] on div "Location Pickup Store Ft. Lauderdale WC Select Store [PERSON_NAME][GEOGRAPHIC_D…" at bounding box center [161, 109] width 208 height 160
click at [370, 159] on div "Date Pickup Date/Time [DATE] Now [DATE] 08:30 PM Now Pickup Day [DATE]" at bounding box center [370, 109] width 208 height 160
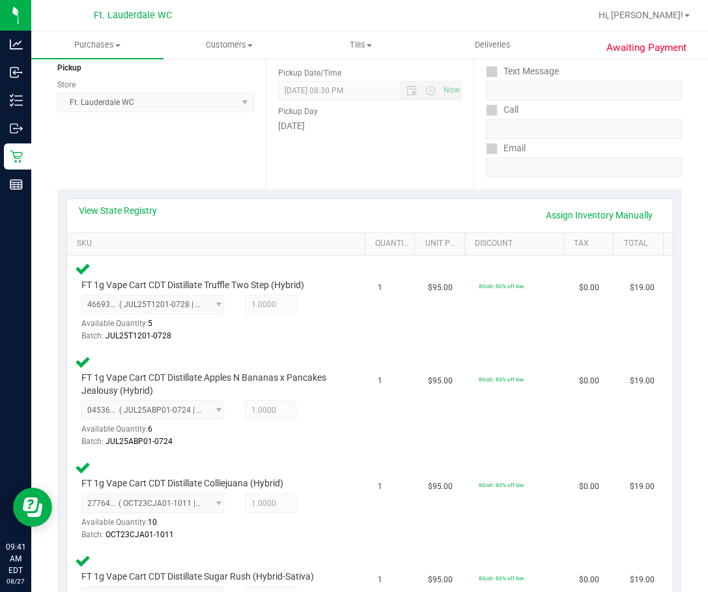
scroll to position [553, 0]
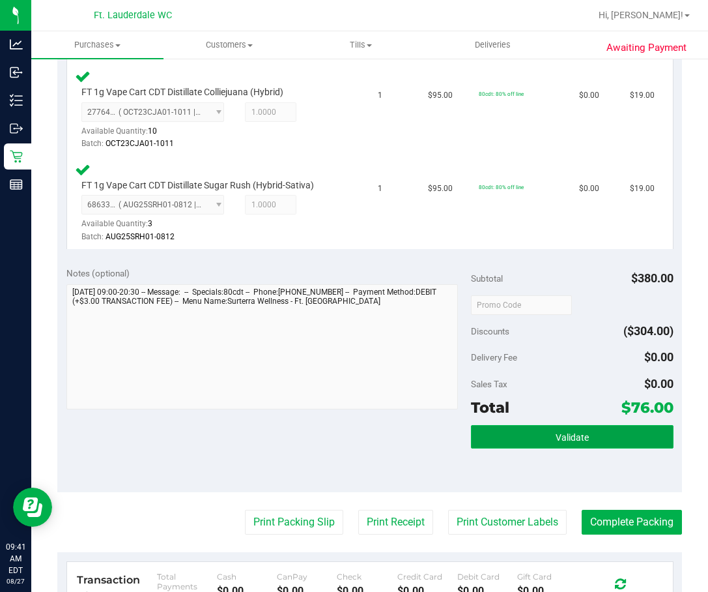
click at [542, 427] on button "Validate" at bounding box center [572, 436] width 203 height 23
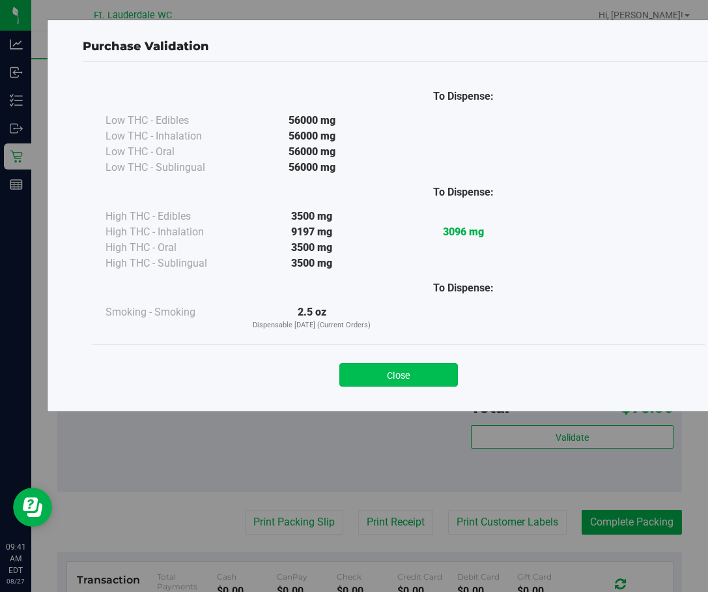
click at [345, 364] on button "Close" at bounding box center [398, 374] width 119 height 23
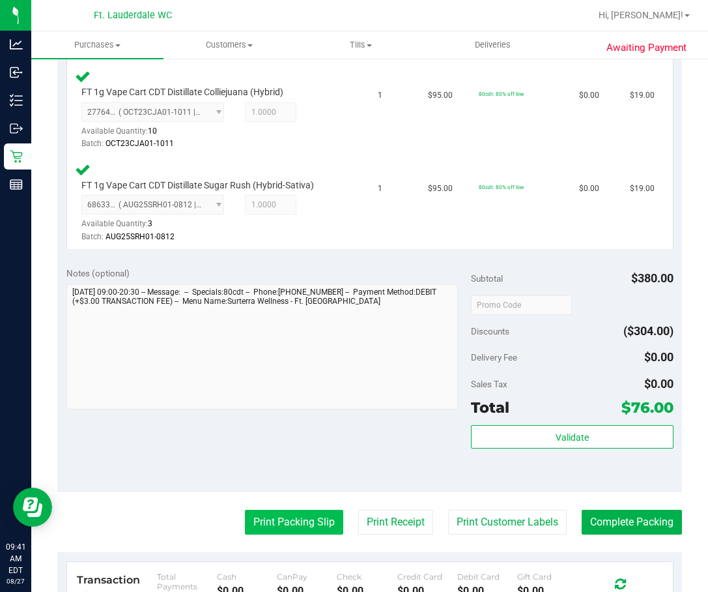
click at [311, 524] on button "Print Packing Slip" at bounding box center [294, 521] width 98 height 25
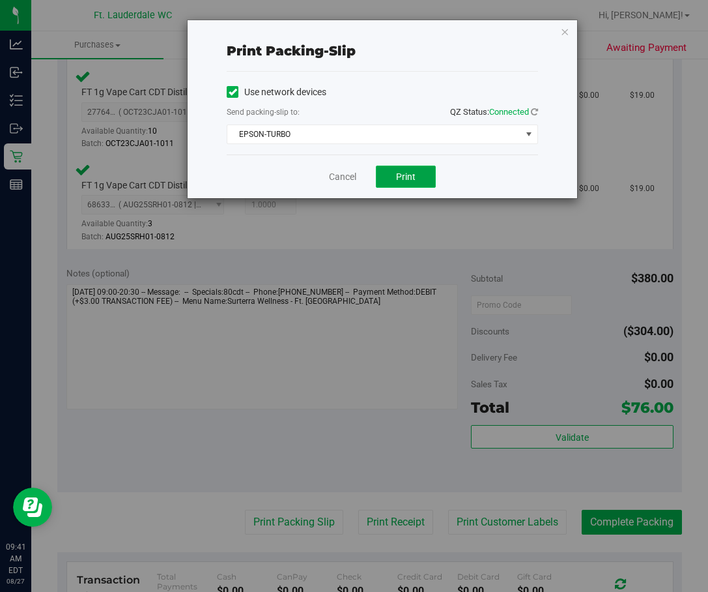
click at [404, 179] on span "Print" at bounding box center [406, 176] width 20 height 10
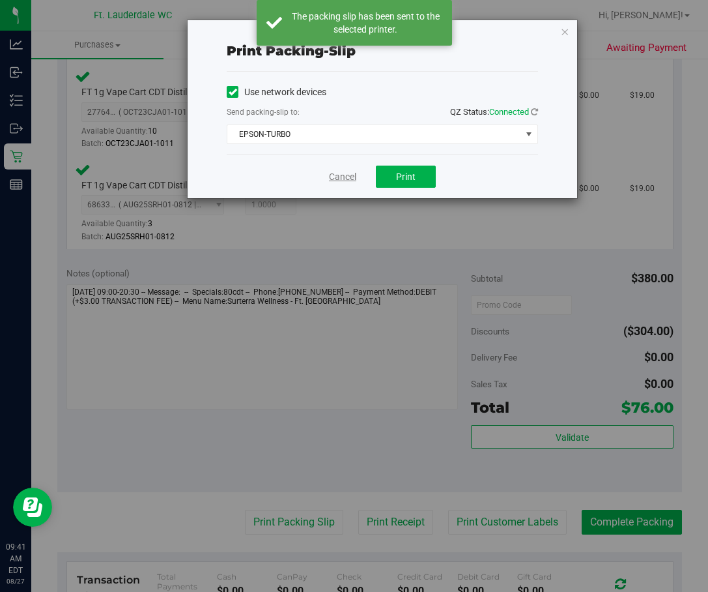
click at [345, 176] on link "Cancel" at bounding box center [342, 177] width 27 height 14
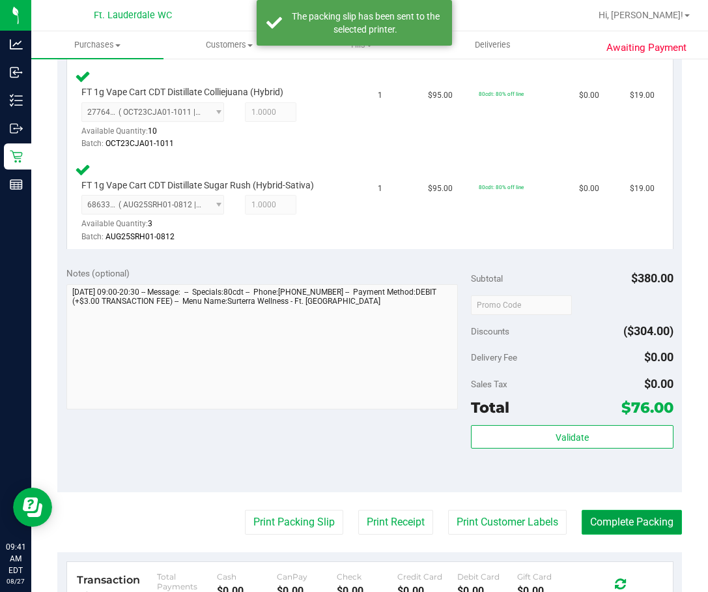
click at [617, 527] on button "Complete Packing" at bounding box center [632, 521] width 100 height 25
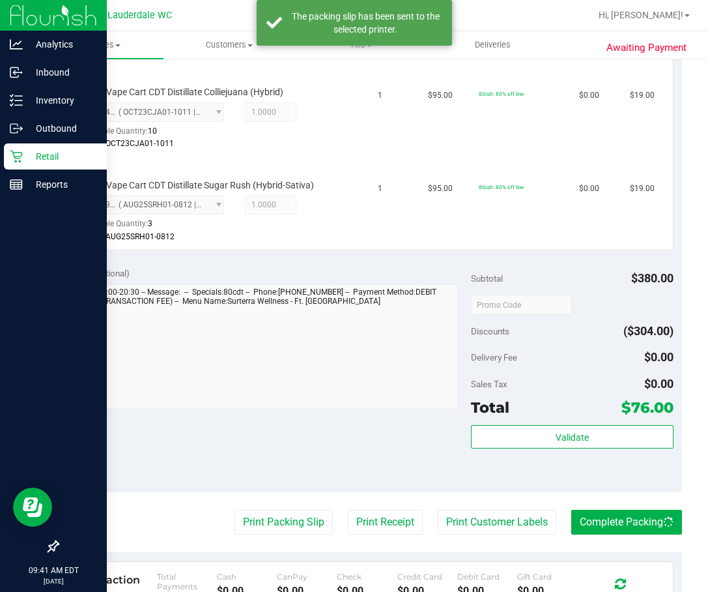
click at [20, 149] on div "Retail" at bounding box center [55, 156] width 103 height 26
